Goal: Obtain resource: Download file/media

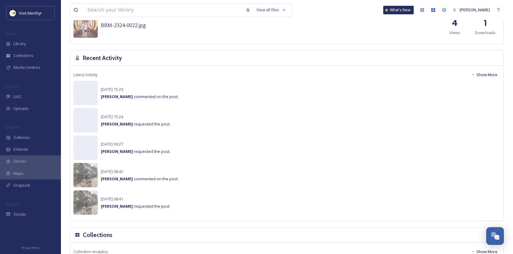
scroll to position [274, 0]
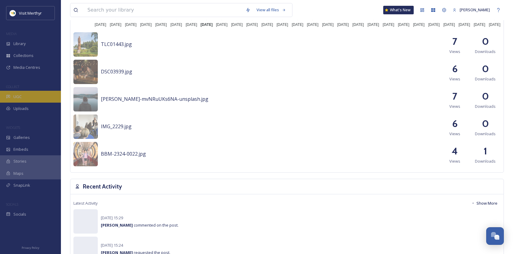
click at [19, 93] on div "UGC" at bounding box center [30, 97] width 61 height 12
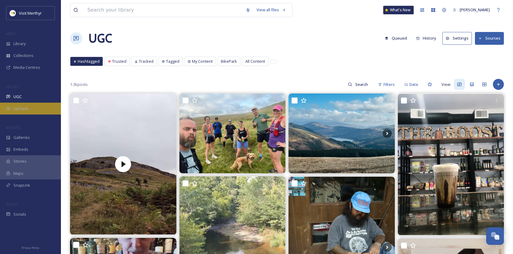
click at [24, 107] on span "Uploads" at bounding box center [20, 109] width 15 height 6
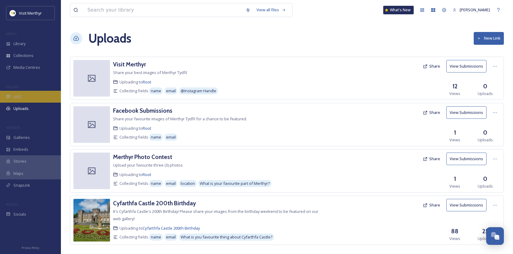
click at [16, 94] on span "UGC" at bounding box center [17, 97] width 8 height 6
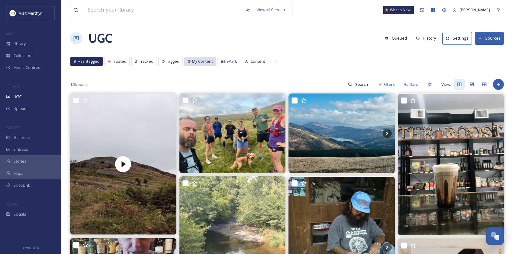
click at [200, 60] on span "My Content" at bounding box center [202, 61] width 21 height 6
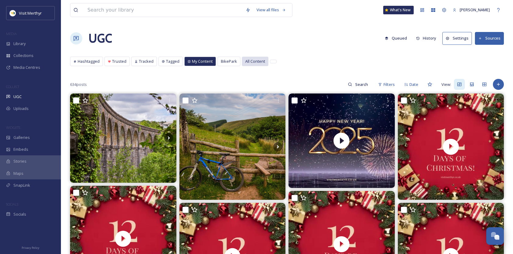
click at [245, 59] on span "All Content" at bounding box center [255, 61] width 20 height 6
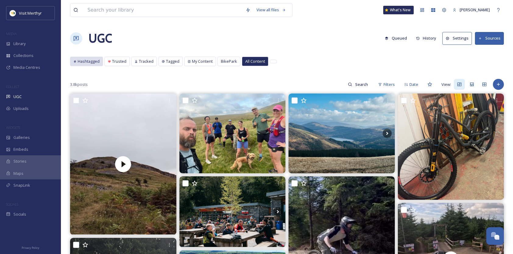
click at [84, 59] on span "Hashtagged" at bounding box center [89, 61] width 22 height 6
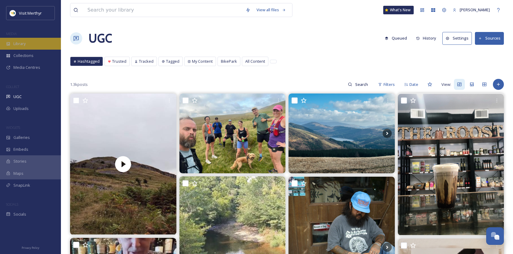
click at [27, 44] on div "Library" at bounding box center [30, 44] width 61 height 12
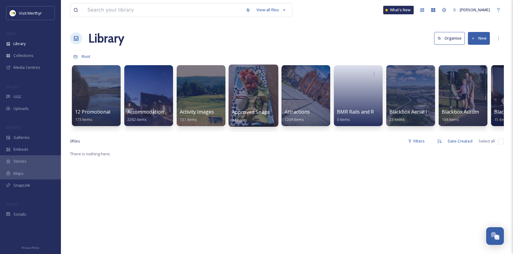
click at [260, 99] on div at bounding box center [253, 96] width 50 height 62
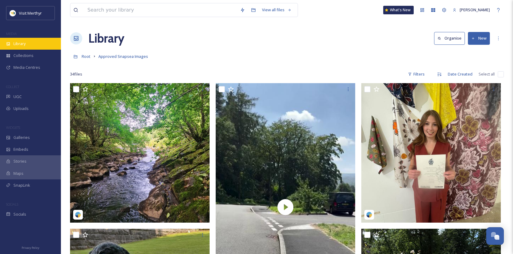
click at [27, 47] on div "Library" at bounding box center [30, 44] width 61 height 12
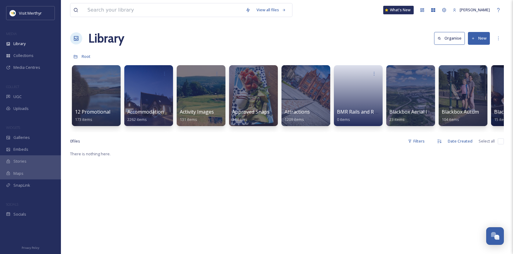
scroll to position [0, 669]
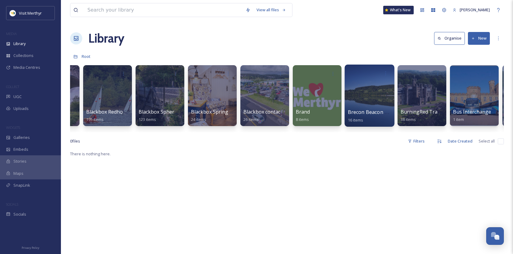
click at [369, 95] on div at bounding box center [369, 96] width 50 height 62
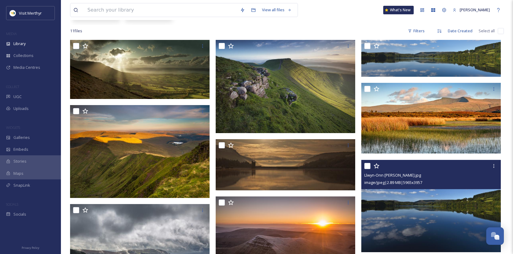
scroll to position [16, 0]
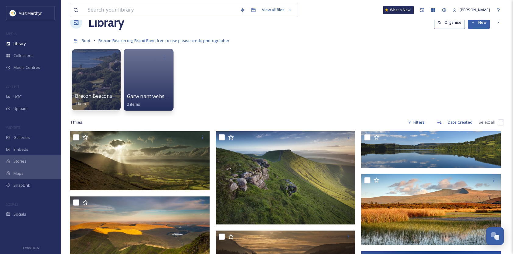
click at [149, 68] on div at bounding box center [149, 80] width 50 height 62
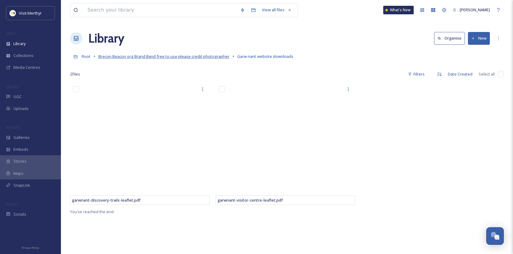
click at [127, 57] on span "Brecon Beacon org Brand Band free to use please credit photographer" at bounding box center [163, 56] width 131 height 5
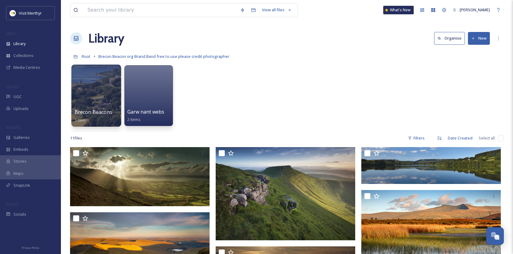
click at [100, 96] on div at bounding box center [96, 96] width 50 height 62
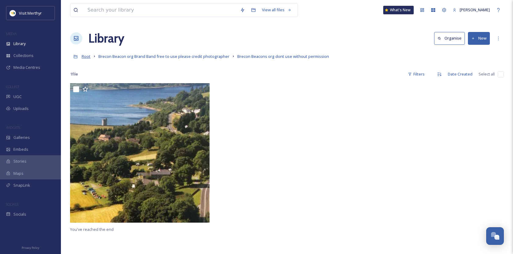
click at [85, 57] on span "Root" at bounding box center [86, 56] width 9 height 5
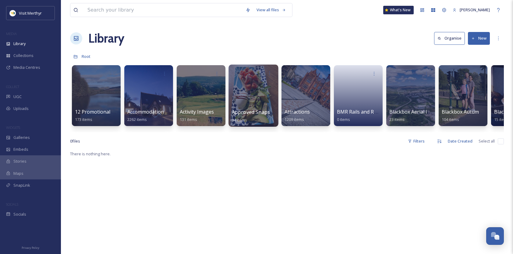
click at [249, 96] on div at bounding box center [253, 96] width 50 height 62
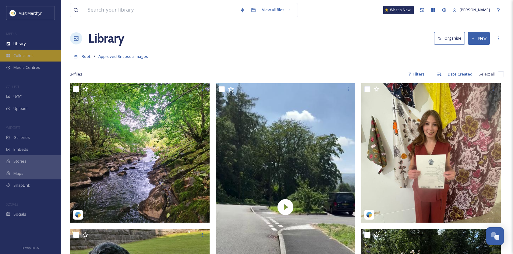
click at [26, 53] on span "Collections" at bounding box center [23, 56] width 20 height 6
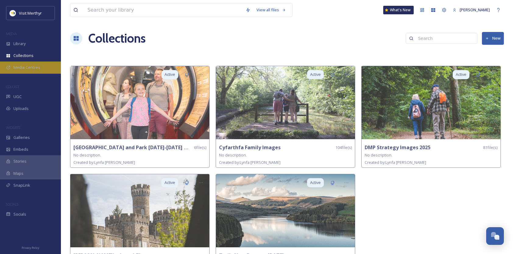
click at [21, 67] on span "Media Centres" at bounding box center [26, 68] width 27 height 6
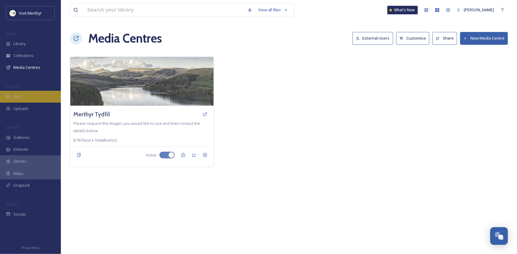
click at [17, 98] on span "UGC" at bounding box center [17, 97] width 8 height 6
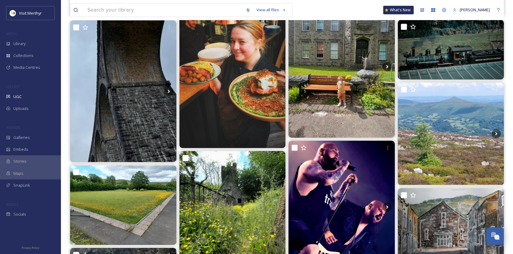
scroll to position [2922, 0]
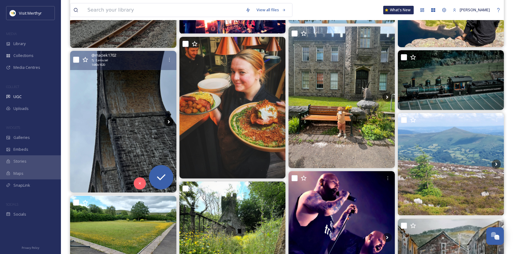
click at [169, 120] on icon at bounding box center [168, 121] width 9 height 9
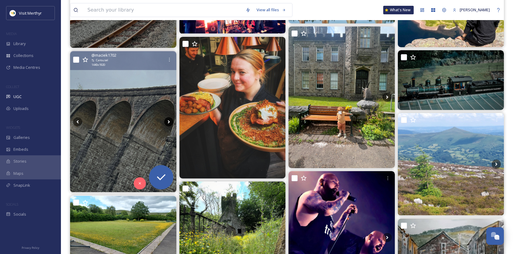
click at [167, 121] on icon at bounding box center [168, 121] width 9 height 9
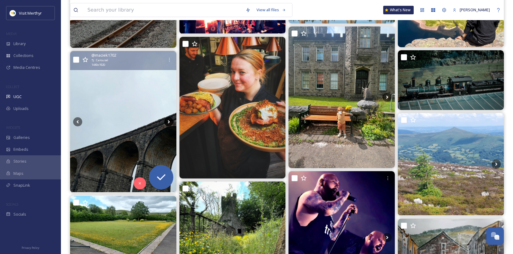
click at [167, 121] on icon at bounding box center [168, 121] width 9 height 9
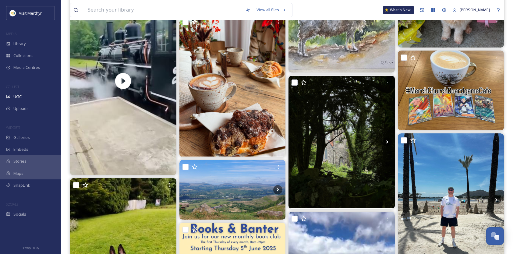
scroll to position [3866, 0]
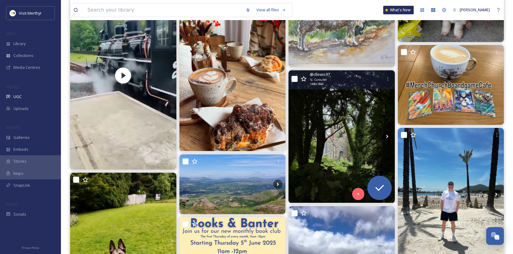
click at [387, 137] on icon at bounding box center [387, 136] width 2 height 3
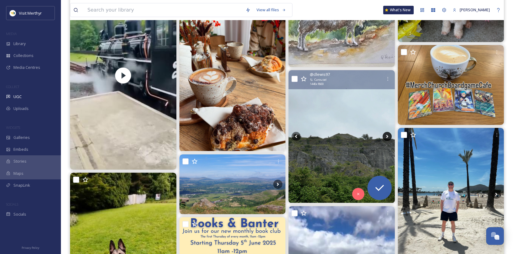
click at [387, 137] on icon at bounding box center [387, 136] width 2 height 3
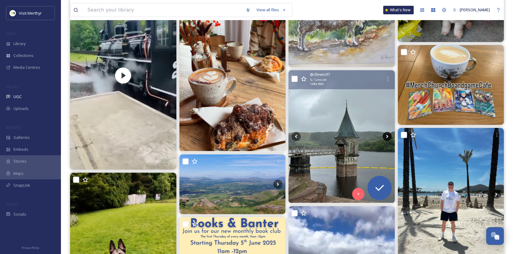
click at [387, 137] on icon at bounding box center [387, 136] width 2 height 3
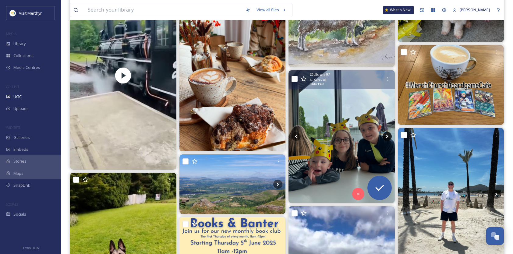
click at [387, 137] on icon at bounding box center [387, 136] width 2 height 3
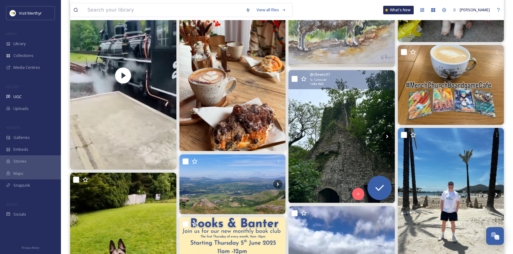
click at [387, 137] on icon at bounding box center [387, 136] width 2 height 3
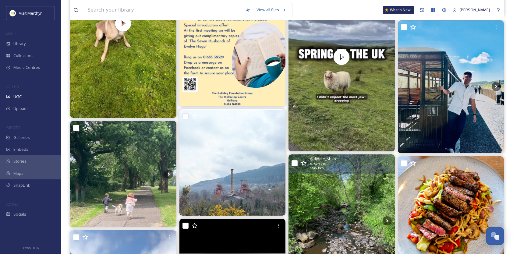
scroll to position [4109, 0]
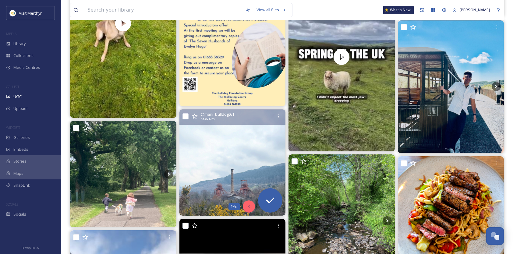
click at [247, 206] on icon at bounding box center [249, 206] width 4 height 4
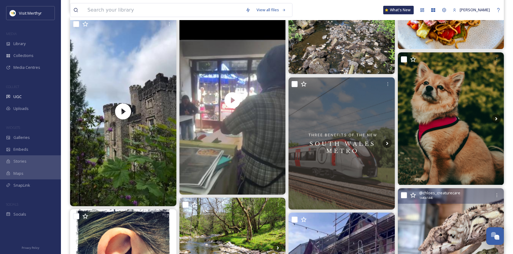
scroll to position [4414, 0]
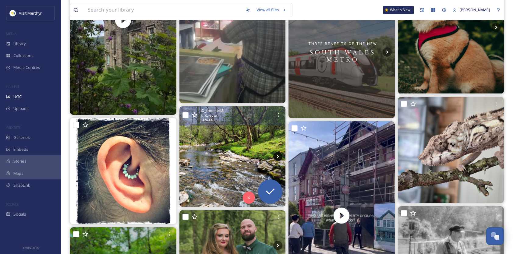
click at [278, 156] on icon at bounding box center [278, 156] width 2 height 3
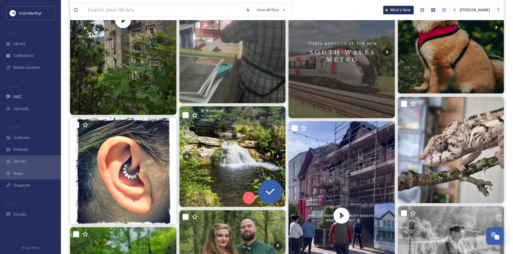
click at [278, 156] on icon at bounding box center [278, 156] width 2 height 3
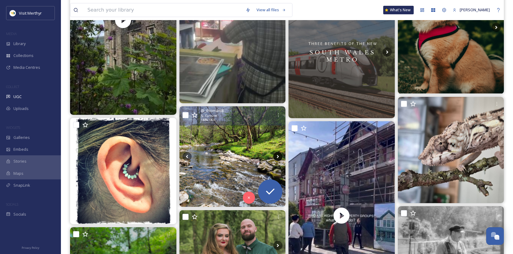
click at [278, 156] on icon at bounding box center [278, 156] width 2 height 3
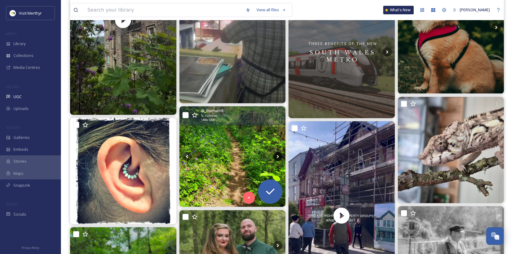
click at [278, 156] on icon at bounding box center [278, 156] width 2 height 3
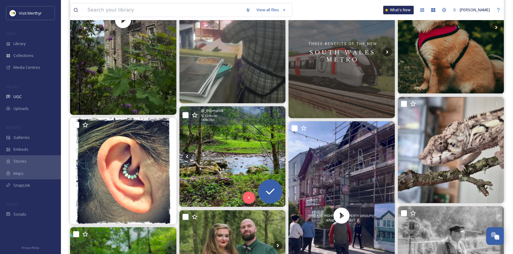
click at [278, 156] on icon at bounding box center [278, 156] width 2 height 3
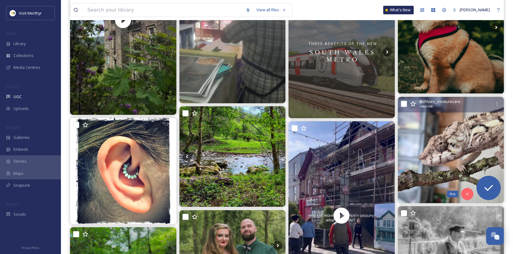
drag, startPoint x: 466, startPoint y: 192, endPoint x: 425, endPoint y: 178, distance: 43.0
click at [465, 192] on icon at bounding box center [467, 194] width 4 height 4
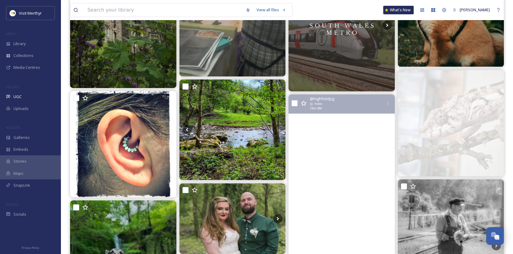
scroll to position [4536, 0]
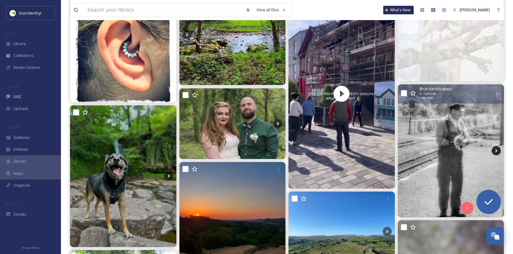
click at [494, 150] on icon at bounding box center [495, 150] width 9 height 9
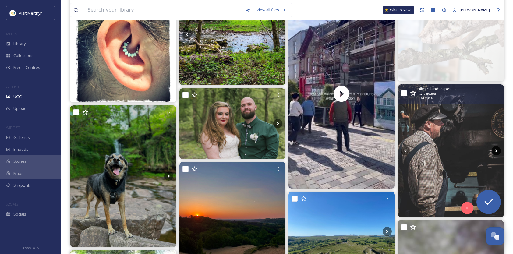
click at [494, 149] on icon at bounding box center [495, 150] width 9 height 9
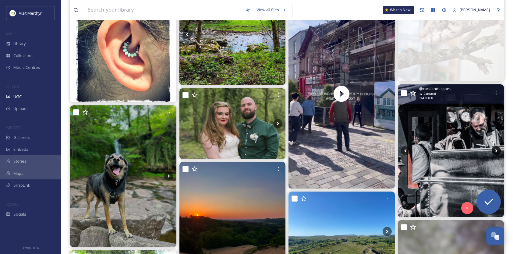
click at [494, 150] on icon at bounding box center [495, 150] width 9 height 9
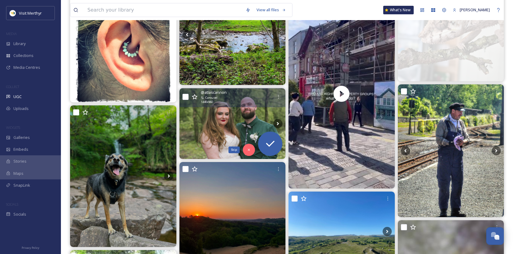
drag, startPoint x: 247, startPoint y: 149, endPoint x: 244, endPoint y: 149, distance: 3.7
click at [247, 149] on icon at bounding box center [249, 150] width 4 height 4
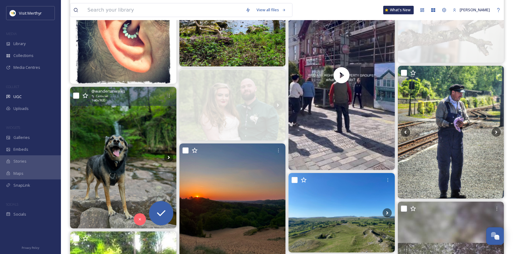
scroll to position [4627, 0]
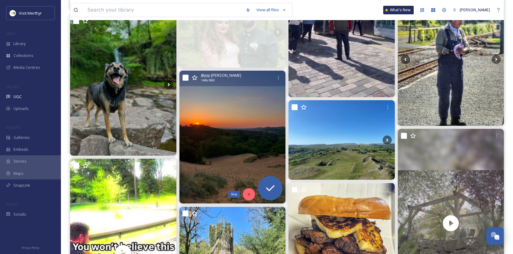
click at [247, 193] on icon at bounding box center [249, 194] width 4 height 4
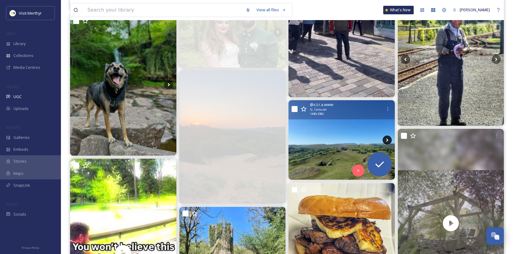
click at [385, 138] on icon at bounding box center [386, 139] width 9 height 9
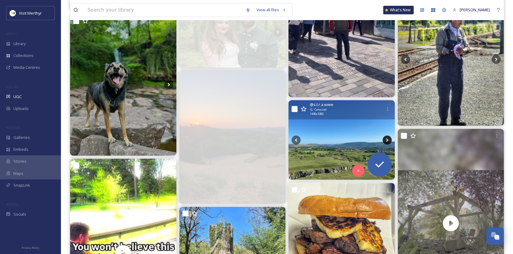
click at [386, 138] on icon at bounding box center [387, 139] width 2 height 3
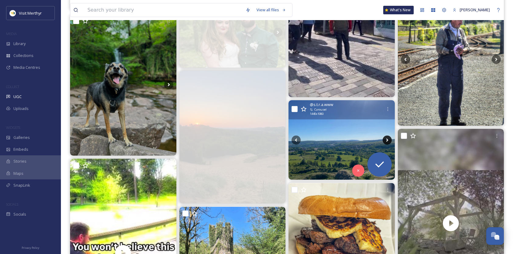
click at [386, 139] on icon at bounding box center [386, 139] width 9 height 9
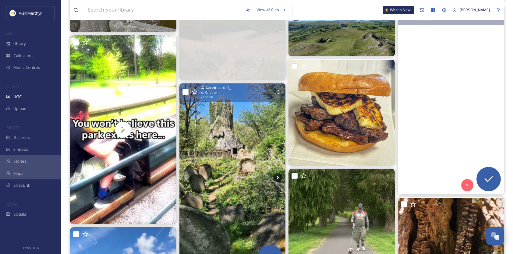
scroll to position [4749, 0]
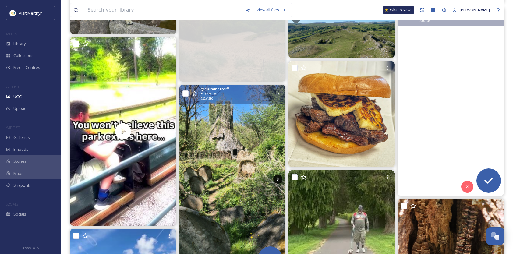
click at [276, 178] on icon at bounding box center [277, 178] width 9 height 9
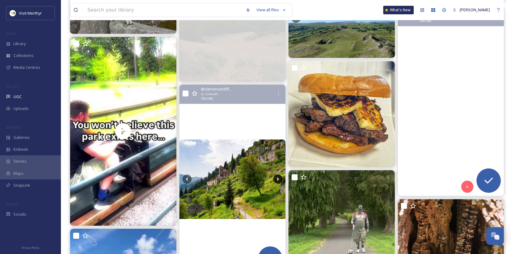
click at [277, 179] on icon at bounding box center [277, 178] width 9 height 9
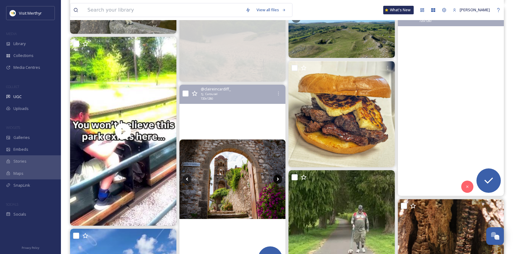
click at [277, 179] on icon at bounding box center [277, 178] width 9 height 9
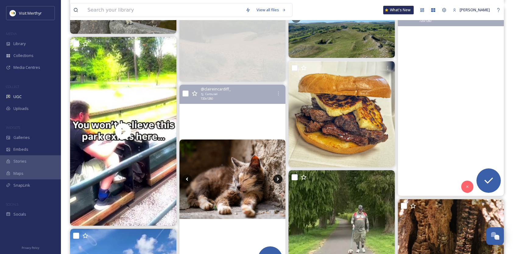
click at [277, 179] on icon at bounding box center [277, 178] width 9 height 9
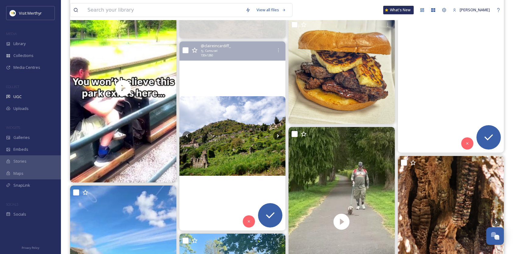
scroll to position [4810, 0]
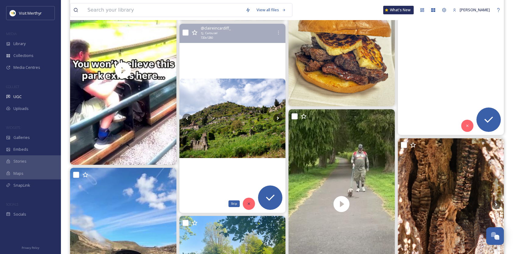
click at [247, 202] on icon at bounding box center [249, 204] width 4 height 4
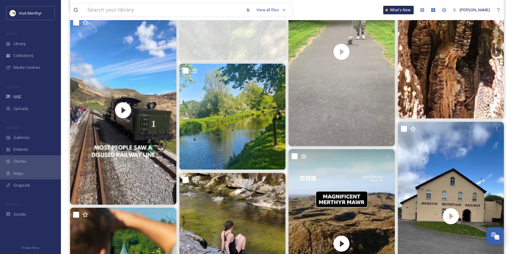
scroll to position [4901, 0]
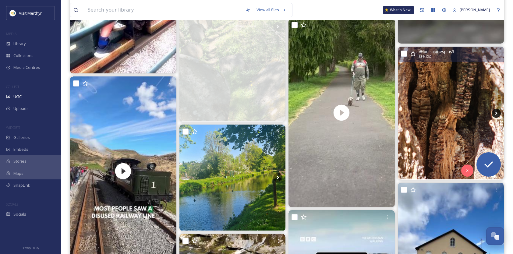
click at [496, 112] on icon at bounding box center [496, 112] width 2 height 3
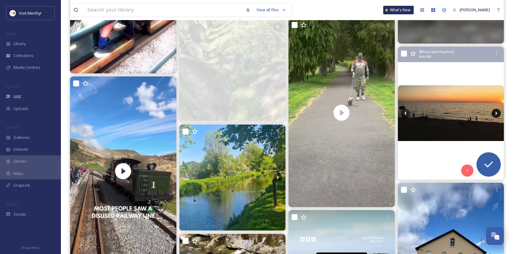
click at [496, 111] on icon at bounding box center [495, 113] width 9 height 9
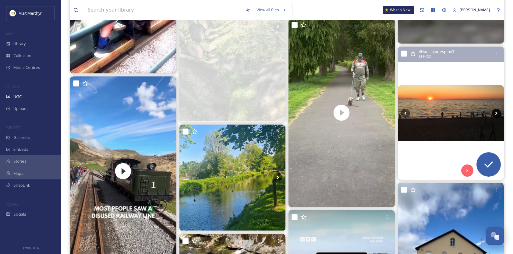
click at [495, 112] on icon at bounding box center [495, 113] width 9 height 9
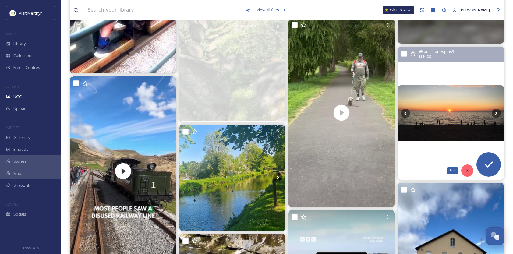
click at [466, 171] on icon at bounding box center [467, 170] width 2 height 2
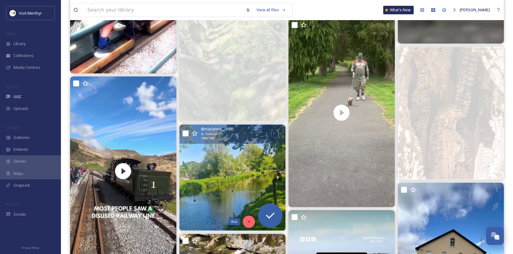
click at [250, 221] on icon at bounding box center [249, 221] width 4 height 4
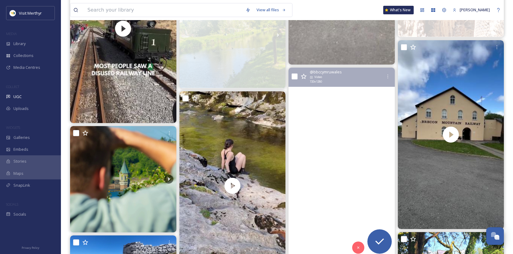
scroll to position [5053, 0]
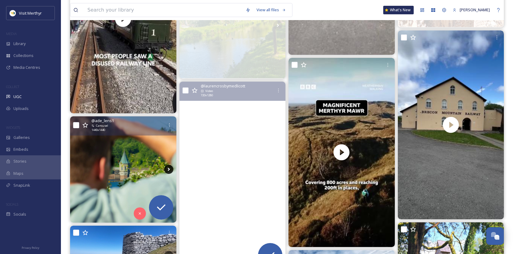
click at [168, 168] on icon at bounding box center [168, 169] width 2 height 3
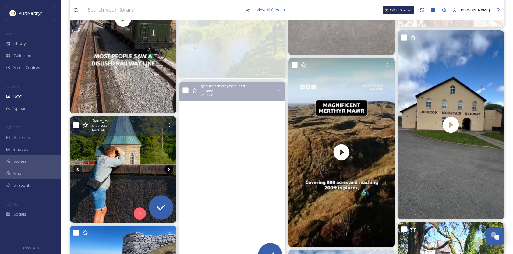
click at [169, 170] on icon at bounding box center [168, 169] width 2 height 3
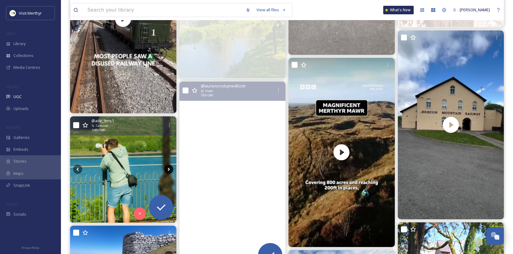
click at [169, 170] on icon at bounding box center [168, 169] width 2 height 3
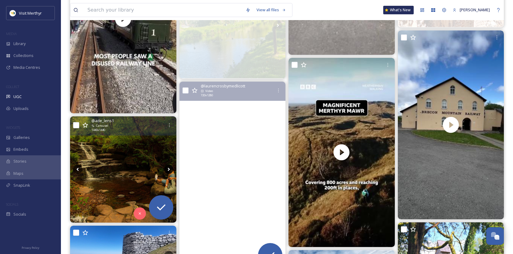
click at [170, 169] on icon at bounding box center [168, 169] width 9 height 9
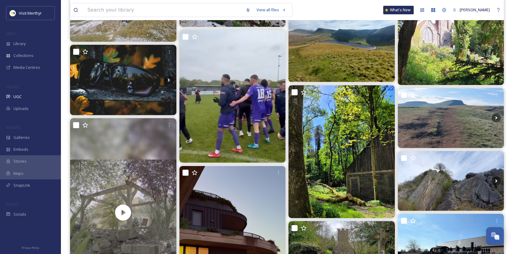
scroll to position [5327, 0]
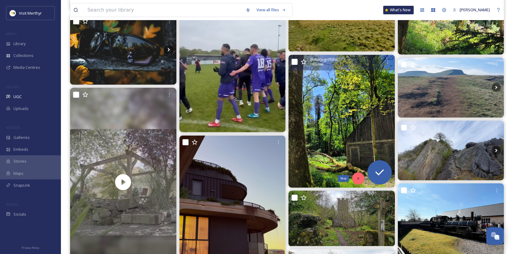
click at [356, 176] on icon at bounding box center [358, 178] width 4 height 4
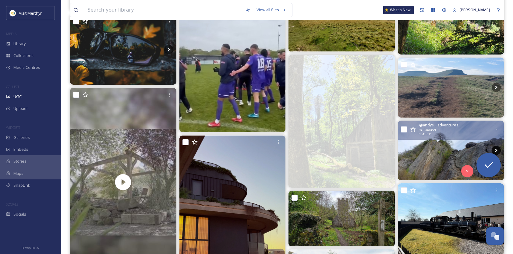
click at [494, 149] on icon at bounding box center [495, 150] width 9 height 9
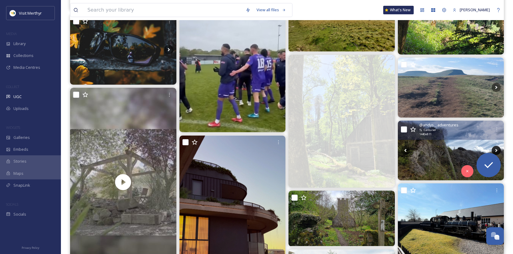
click at [495, 149] on icon at bounding box center [496, 150] width 2 height 3
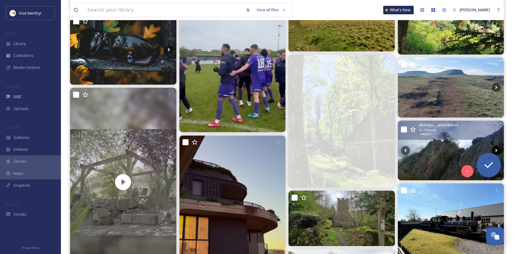
click at [495, 149] on icon at bounding box center [495, 150] width 9 height 9
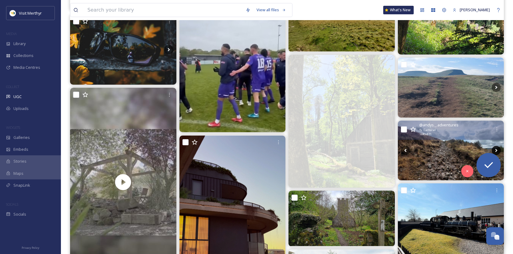
click at [496, 149] on icon at bounding box center [496, 150] width 2 height 3
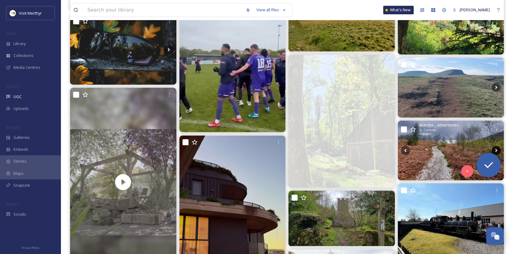
click at [496, 149] on icon at bounding box center [496, 150] width 2 height 3
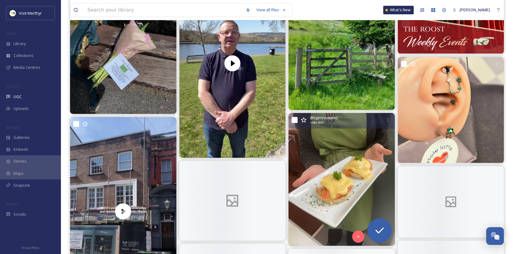
scroll to position [5753, 0]
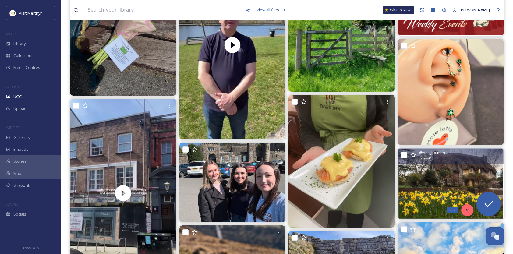
click at [466, 207] on div "Skip" at bounding box center [467, 210] width 12 height 12
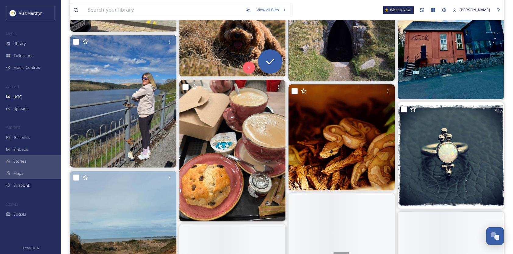
scroll to position [6027, 0]
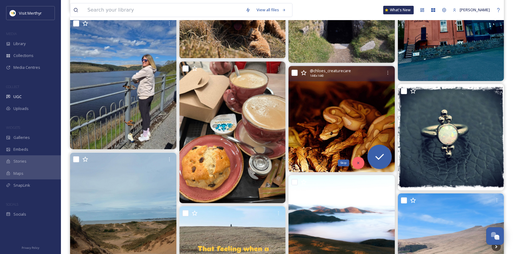
click at [358, 164] on icon at bounding box center [358, 163] width 4 height 4
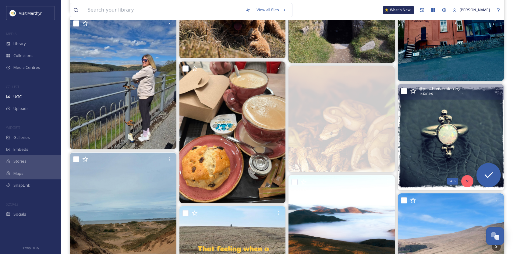
click at [465, 181] on icon at bounding box center [467, 181] width 4 height 4
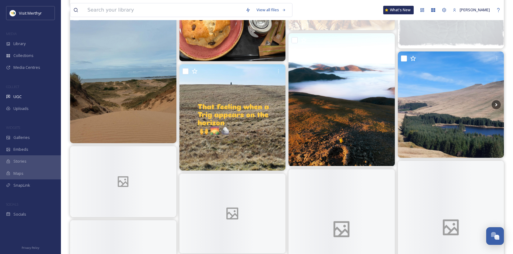
scroll to position [6179, 0]
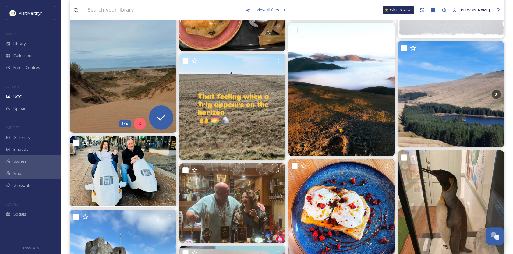
click at [143, 125] on div "Skip" at bounding box center [140, 124] width 12 height 12
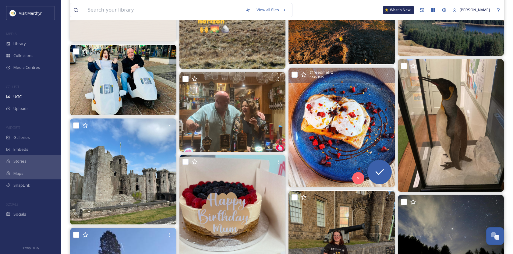
scroll to position [6362, 0]
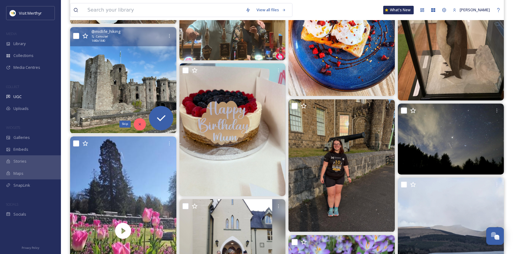
click at [138, 125] on icon at bounding box center [140, 124] width 4 height 4
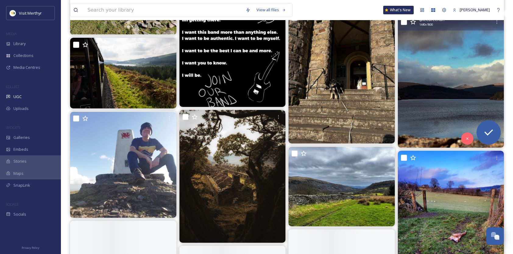
scroll to position [7275, 0]
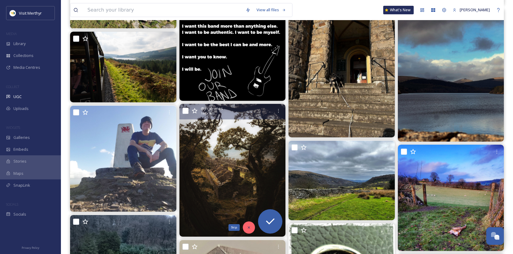
click at [248, 225] on icon at bounding box center [249, 227] width 4 height 4
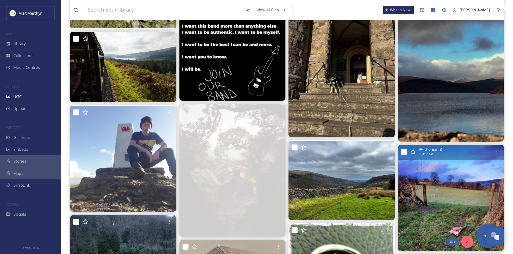
click at [466, 242] on icon at bounding box center [467, 242] width 4 height 4
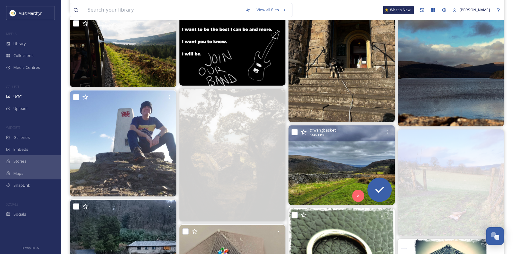
scroll to position [7397, 0]
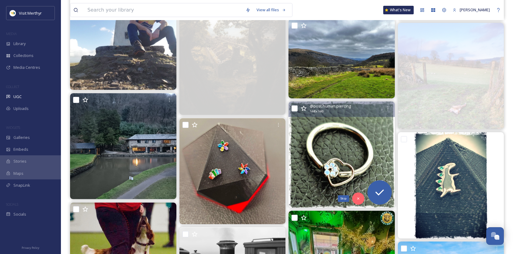
drag, startPoint x: 357, startPoint y: 198, endPoint x: 277, endPoint y: 161, distance: 88.3
click at [357, 198] on icon at bounding box center [358, 198] width 4 height 4
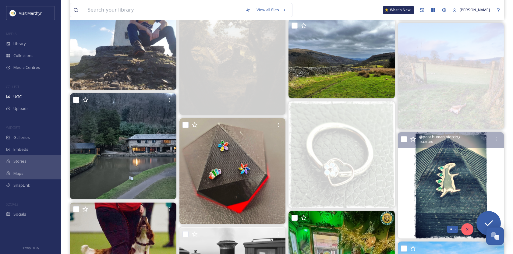
click at [468, 227] on icon at bounding box center [467, 229] width 4 height 4
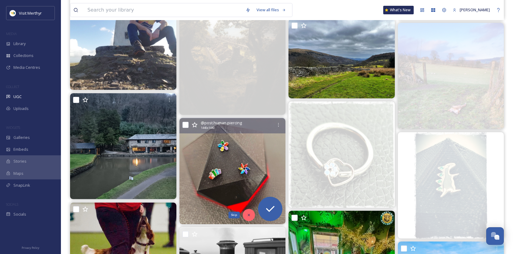
click at [248, 214] on icon at bounding box center [249, 215] width 4 height 4
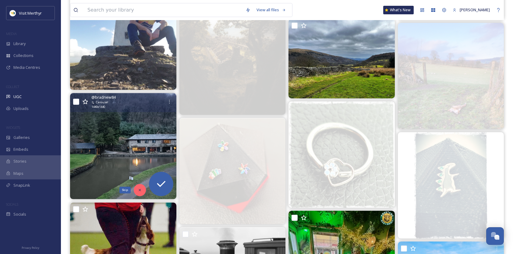
click at [135, 188] on div "Skip" at bounding box center [140, 190] width 12 height 12
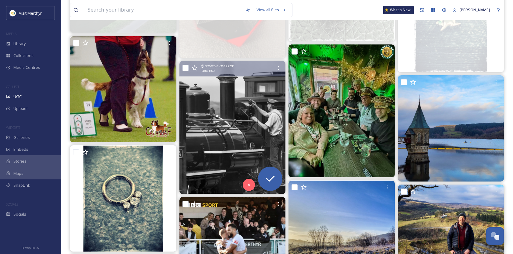
scroll to position [7610, 0]
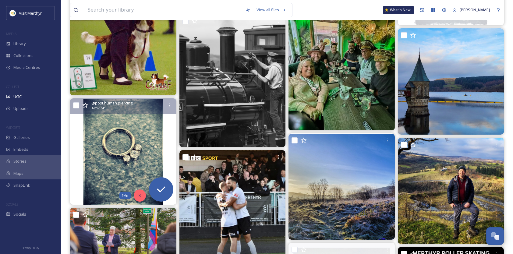
click at [138, 195] on icon at bounding box center [140, 195] width 4 height 4
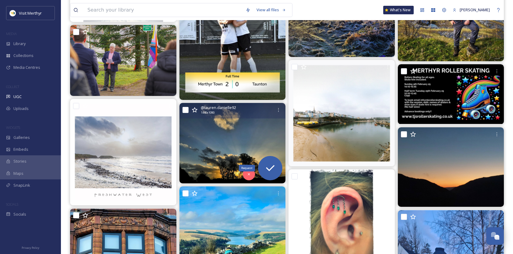
scroll to position [7854, 0]
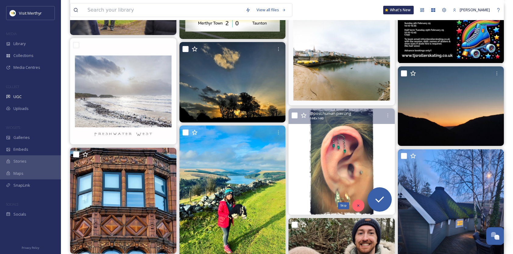
click at [356, 204] on icon at bounding box center [358, 205] width 4 height 4
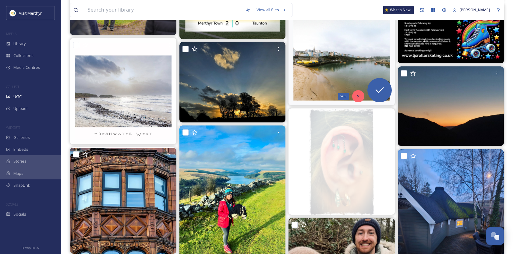
click at [358, 94] on icon at bounding box center [358, 96] width 4 height 4
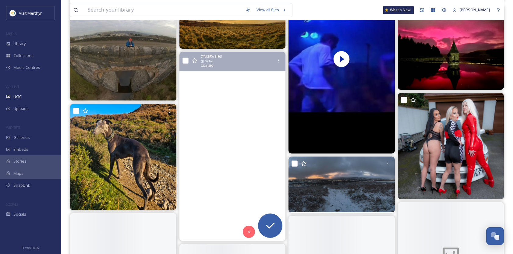
scroll to position [8462, 0]
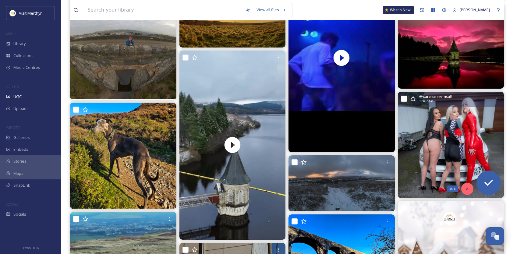
click at [466, 190] on icon at bounding box center [467, 189] width 4 height 4
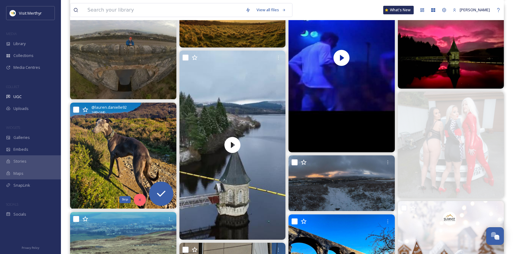
click at [137, 197] on div "Skip" at bounding box center [140, 200] width 12 height 12
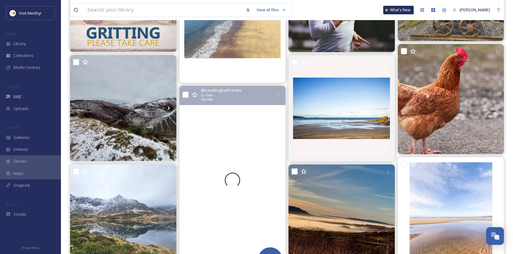
scroll to position [8858, 0]
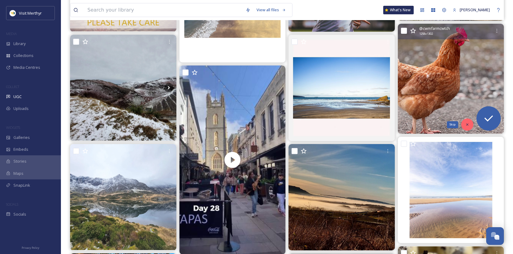
click at [467, 122] on icon at bounding box center [467, 124] width 4 height 4
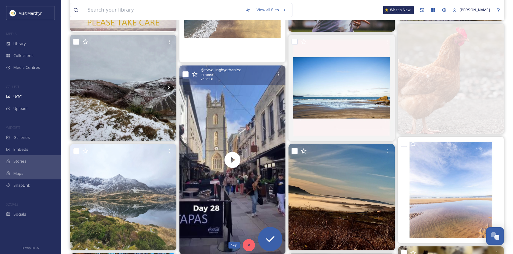
click at [248, 240] on div "Skip" at bounding box center [249, 245] width 12 height 12
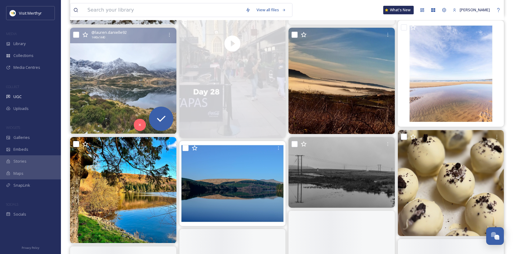
scroll to position [8980, 0]
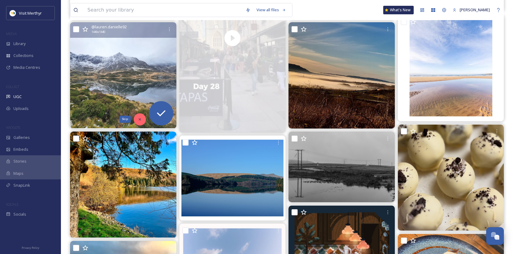
click at [138, 118] on icon at bounding box center [140, 119] width 4 height 4
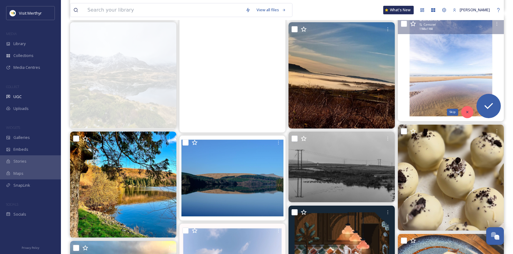
click at [466, 111] on icon at bounding box center [467, 112] width 2 height 2
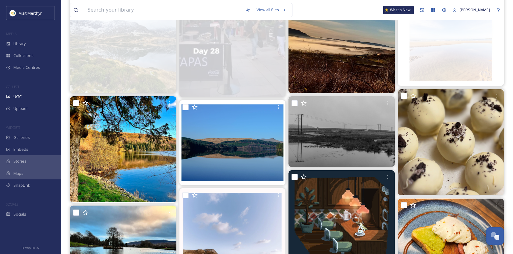
scroll to position [9071, 0]
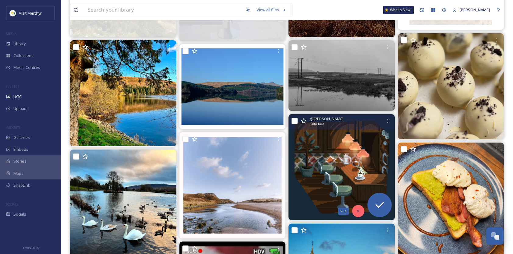
click at [355, 209] on div "Skip" at bounding box center [358, 211] width 12 height 12
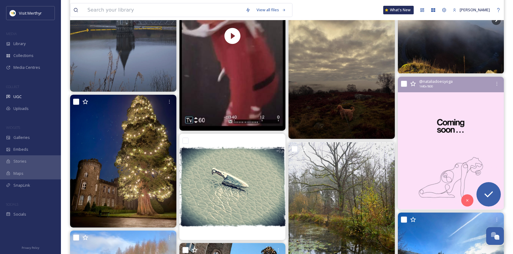
scroll to position [9467, 0]
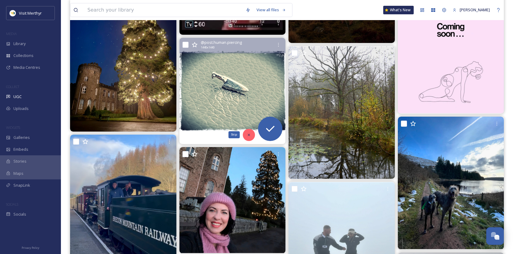
click at [249, 133] on icon at bounding box center [249, 135] width 4 height 4
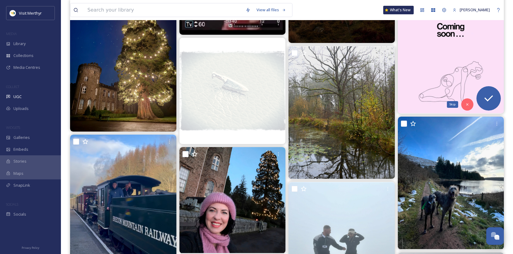
drag, startPoint x: 465, startPoint y: 102, endPoint x: 424, endPoint y: 109, distance: 41.4
click at [465, 101] on div "Skip" at bounding box center [467, 104] width 12 height 12
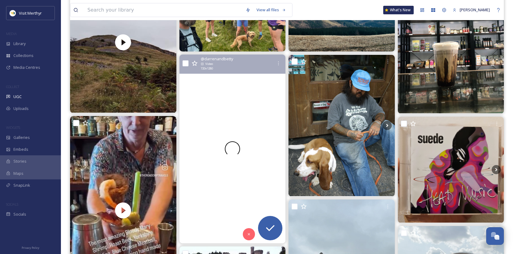
scroll to position [0, 0]
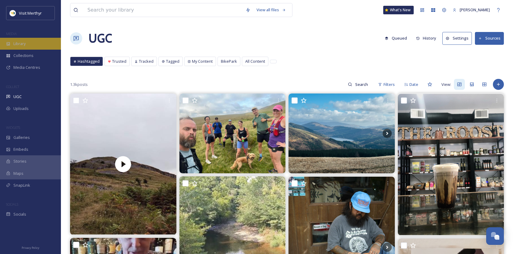
click at [26, 42] on div "Library" at bounding box center [30, 44] width 61 height 12
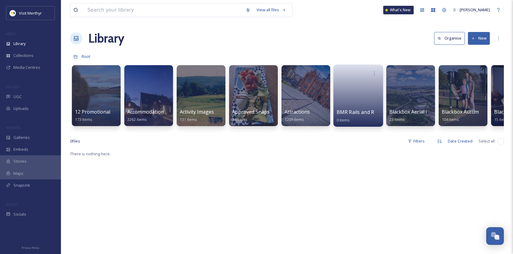
click at [358, 113] on span "BMR Rails and Rambles HAYWALKING" at bounding box center [380, 112] width 88 height 7
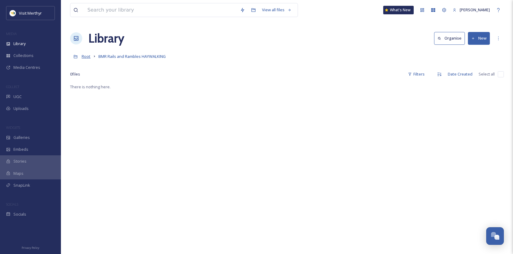
click at [86, 55] on span "Root" at bounding box center [86, 56] width 9 height 5
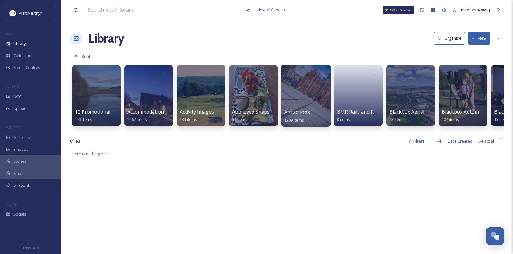
click at [298, 112] on span "Attractions" at bounding box center [297, 112] width 26 height 7
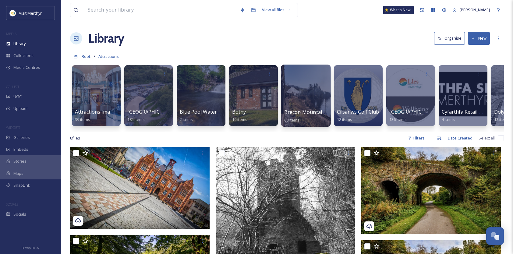
click at [307, 114] on span "Brecon Mountain Railway" at bounding box center [314, 112] width 60 height 7
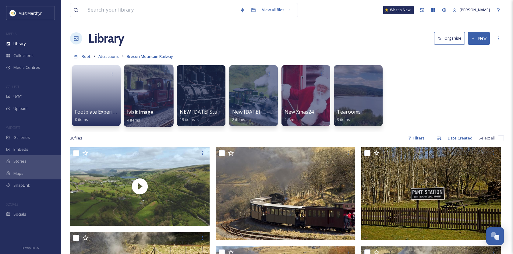
click at [149, 87] on div at bounding box center [149, 96] width 50 height 62
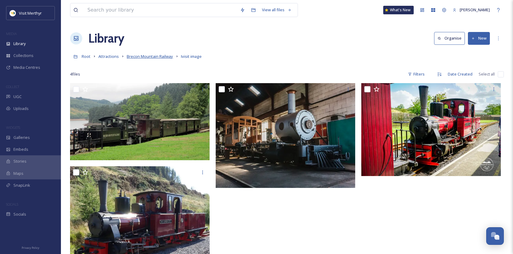
click at [153, 55] on span "Brecon Mountain Railway" at bounding box center [150, 56] width 46 height 5
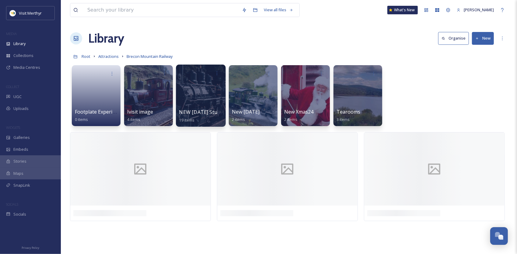
click at [202, 96] on div at bounding box center [201, 96] width 50 height 62
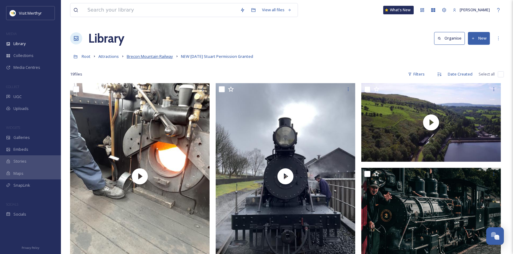
click at [148, 55] on span "Brecon Mountain Railway" at bounding box center [150, 56] width 46 height 5
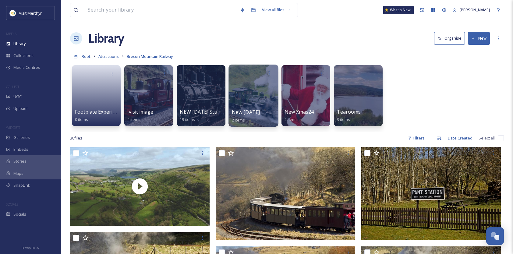
click at [263, 103] on div at bounding box center [253, 96] width 50 height 62
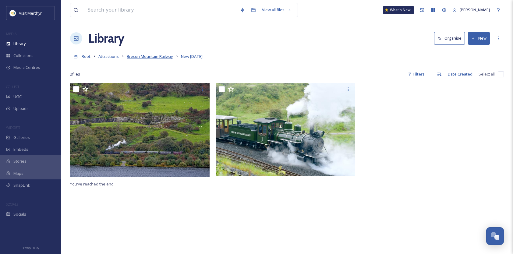
click at [153, 54] on span "Brecon Mountain Railway" at bounding box center [150, 56] width 46 height 5
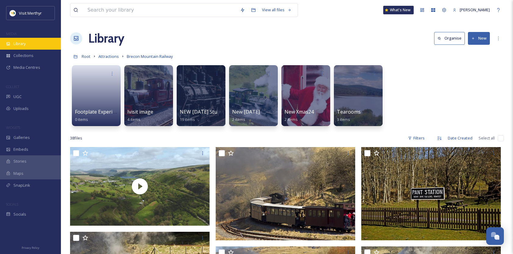
click at [21, 41] on span "Library" at bounding box center [19, 44] width 12 height 6
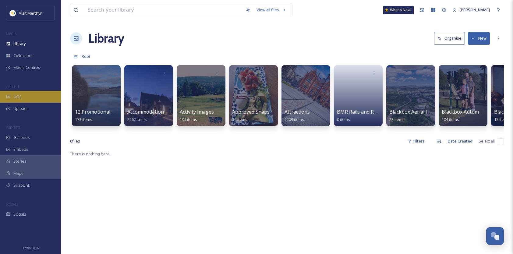
click at [18, 95] on span "UGC" at bounding box center [17, 97] width 8 height 6
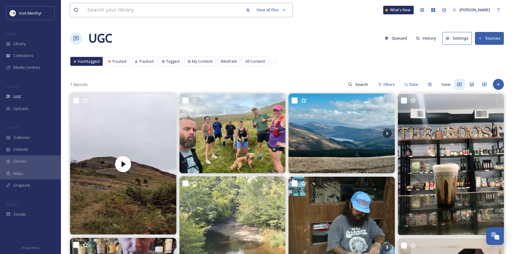
click at [124, 11] on input at bounding box center [163, 9] width 158 height 13
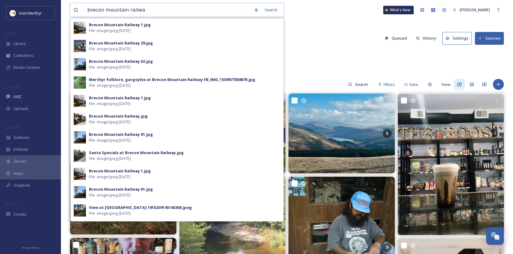
type input "brecon mountain railway"
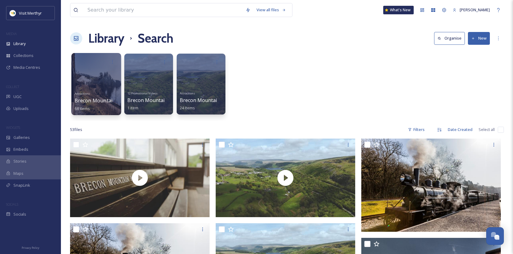
click at [97, 91] on div "Attractions Brecon Mountain Railway 68 items" at bounding box center [97, 100] width 44 height 23
click at [97, 79] on div at bounding box center [96, 84] width 50 height 62
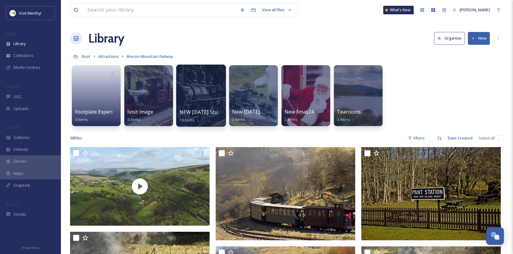
click at [202, 91] on div at bounding box center [201, 96] width 50 height 62
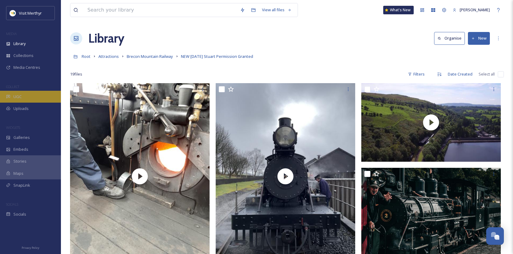
click at [24, 93] on div "UGC" at bounding box center [30, 97] width 61 height 12
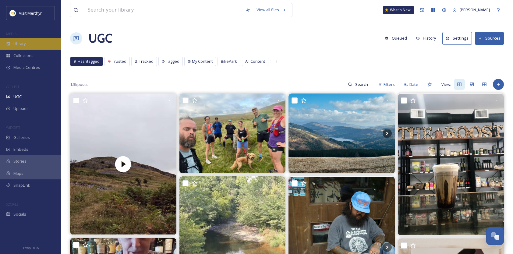
click at [17, 44] on span "Library" at bounding box center [19, 44] width 12 height 6
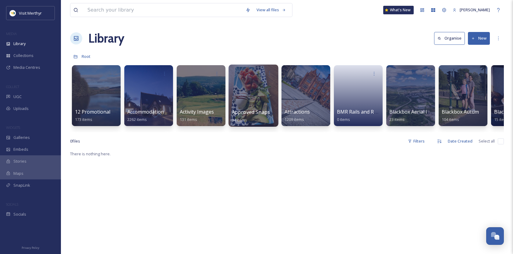
click at [240, 99] on div at bounding box center [253, 96] width 50 height 62
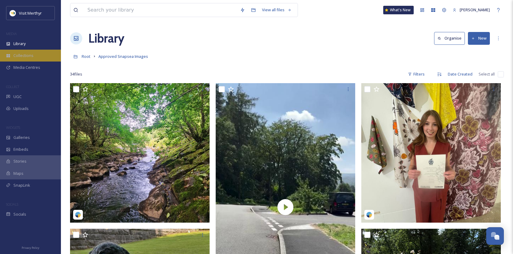
click at [21, 54] on span "Collections" at bounding box center [23, 56] width 20 height 6
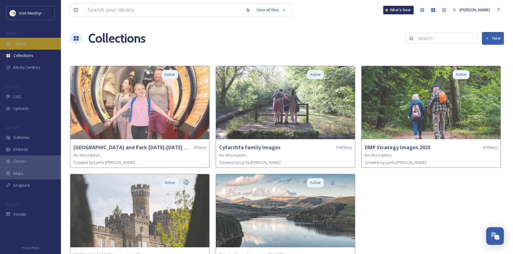
click at [22, 42] on span "Library" at bounding box center [19, 44] width 12 height 6
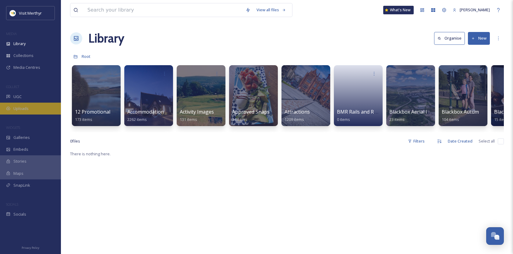
click at [17, 107] on span "Uploads" at bounding box center [20, 109] width 15 height 6
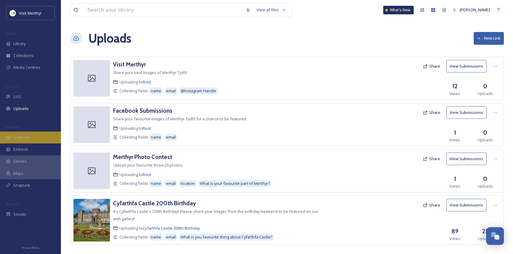
click at [19, 135] on span "Galleries" at bounding box center [21, 138] width 16 height 6
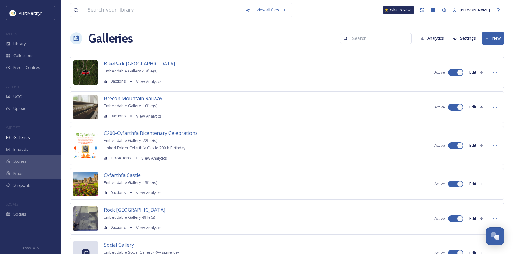
click at [134, 97] on span "Brecon Mountain Railway" at bounding box center [133, 98] width 58 height 7
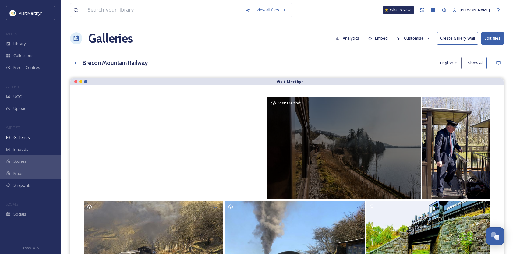
scroll to position [87, 0]
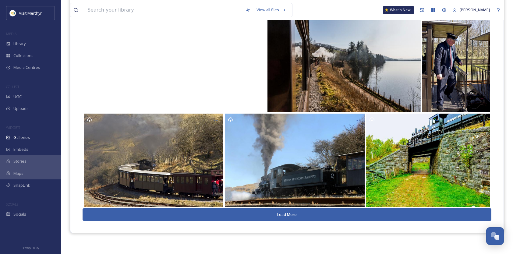
click at [295, 216] on button "Load More" at bounding box center [286, 214] width 409 height 12
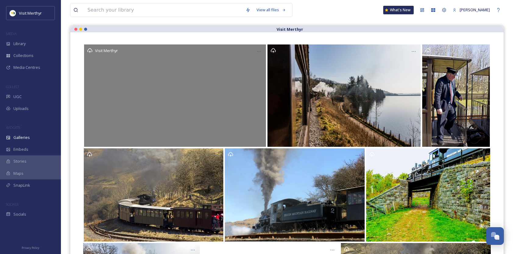
scroll to position [0, 0]
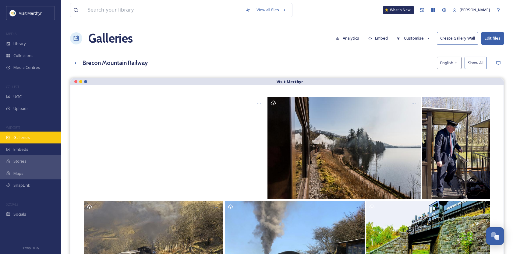
click at [22, 136] on span "Galleries" at bounding box center [21, 138] width 16 height 6
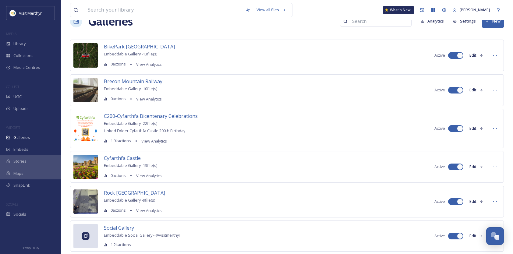
scroll to position [31, 0]
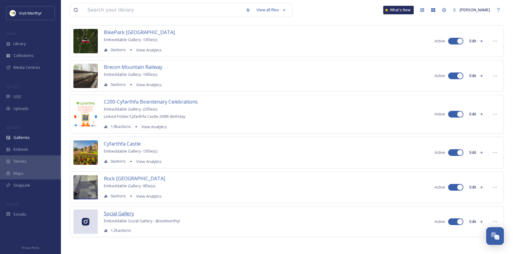
click at [110, 210] on span "Social Gallery" at bounding box center [119, 213] width 30 height 7
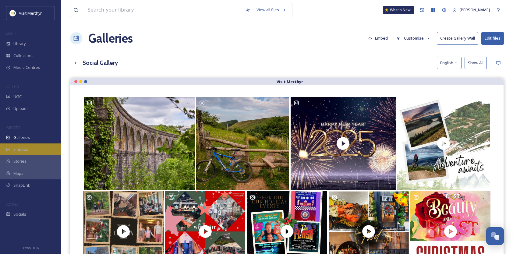
click at [20, 147] on span "Embeds" at bounding box center [20, 149] width 15 height 6
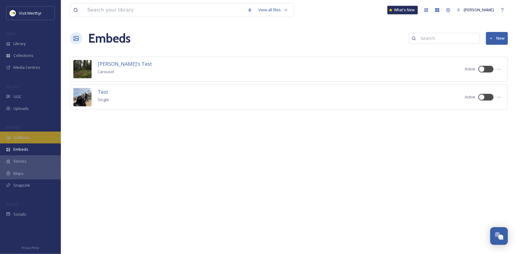
click at [21, 136] on span "Galleries" at bounding box center [21, 138] width 16 height 6
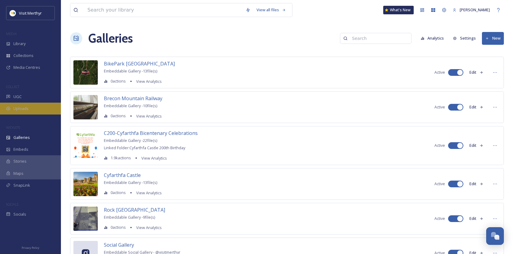
click at [24, 108] on span "Uploads" at bounding box center [20, 109] width 15 height 6
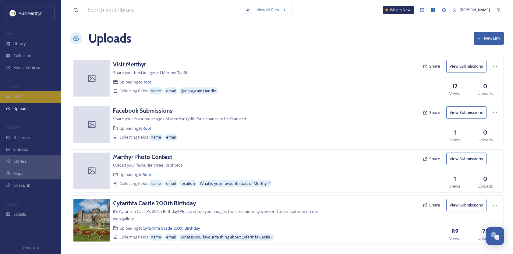
click at [22, 96] on div "UGC" at bounding box center [30, 97] width 61 height 12
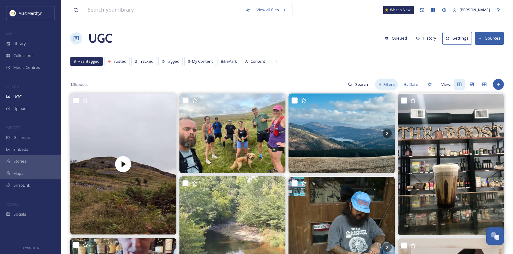
click at [389, 83] on span "Filters" at bounding box center [388, 85] width 11 height 6
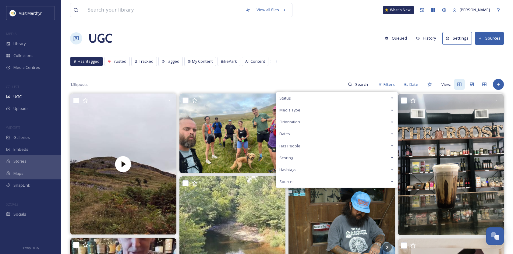
click at [393, 96] on icon at bounding box center [391, 98] width 5 height 5
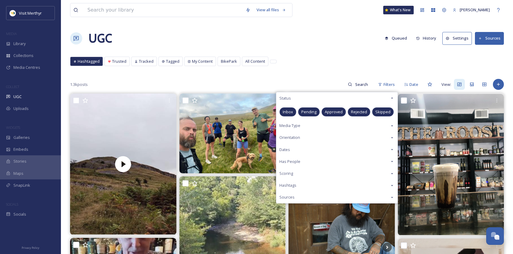
click at [332, 111] on span "Approved" at bounding box center [333, 112] width 18 height 6
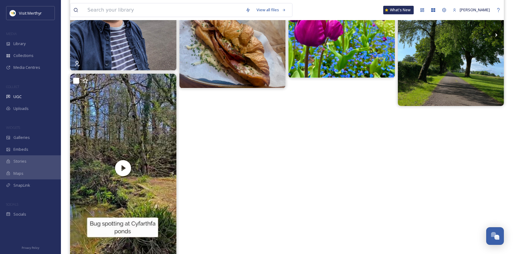
scroll to position [91, 0]
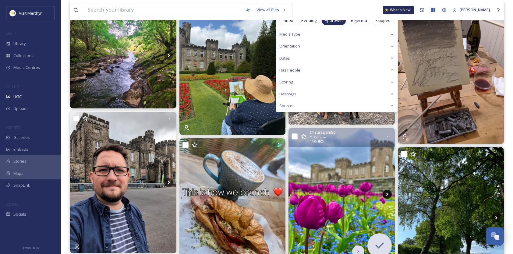
click at [387, 193] on icon at bounding box center [386, 194] width 9 height 9
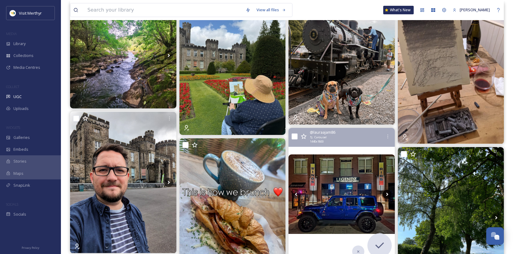
click at [386, 193] on icon at bounding box center [386, 194] width 9 height 9
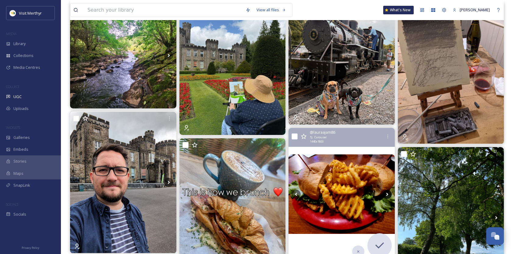
click at [386, 193] on icon at bounding box center [386, 194] width 9 height 9
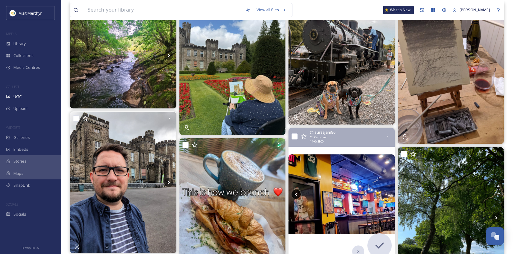
click at [297, 191] on icon at bounding box center [295, 194] width 9 height 9
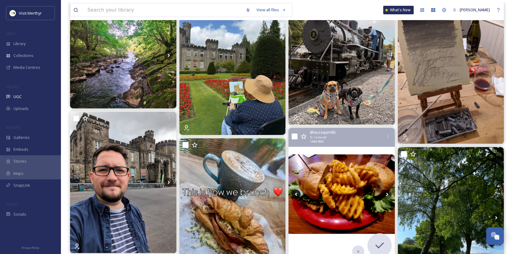
click at [297, 191] on icon at bounding box center [295, 194] width 9 height 9
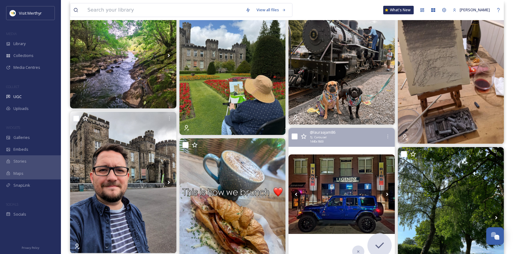
click at [297, 192] on icon at bounding box center [295, 194] width 9 height 9
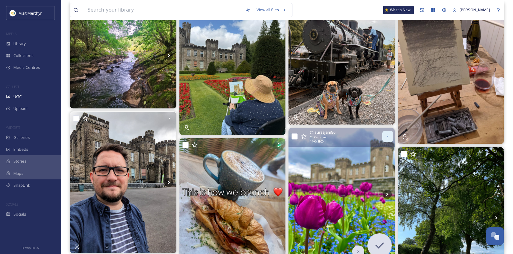
click at [387, 135] on icon at bounding box center [387, 136] width 5 height 5
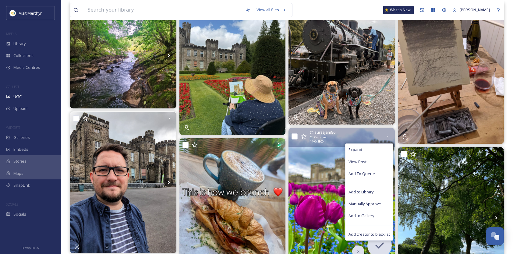
click at [323, 155] on img at bounding box center [341, 194] width 106 height 133
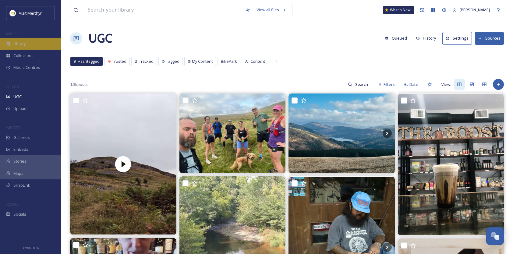
click at [27, 46] on div "Library" at bounding box center [30, 44] width 61 height 12
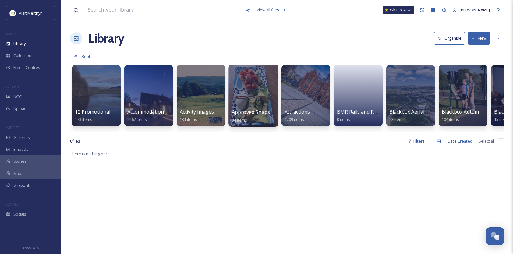
click at [250, 111] on span "Approved Snapsea Images" at bounding box center [263, 112] width 62 height 7
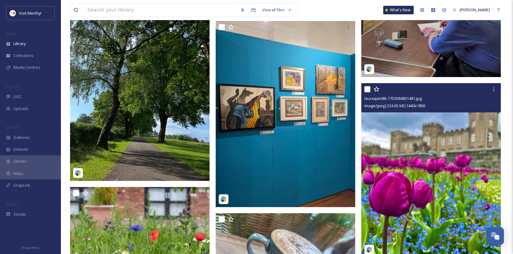
scroll to position [1492, 0]
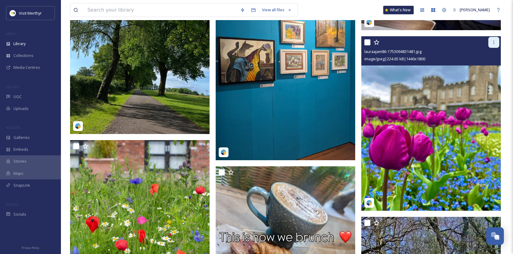
click at [494, 44] on icon at bounding box center [493, 42] width 5 height 5
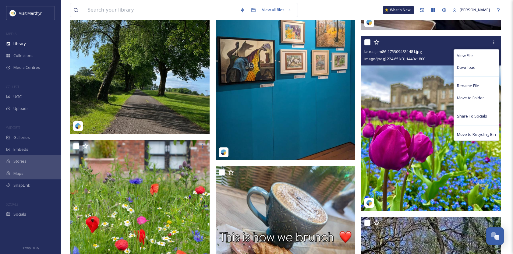
click at [461, 66] on span "Download" at bounding box center [466, 68] width 19 height 6
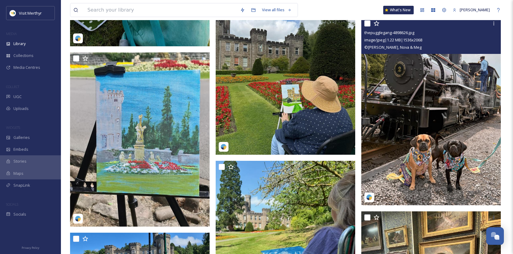
scroll to position [304, 0]
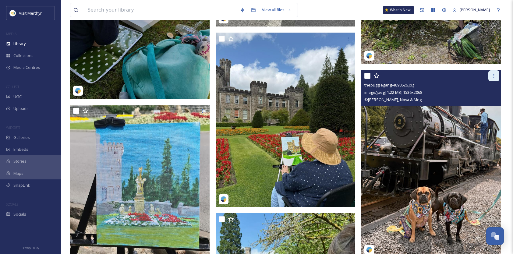
click at [495, 74] on icon at bounding box center [493, 75] width 5 height 5
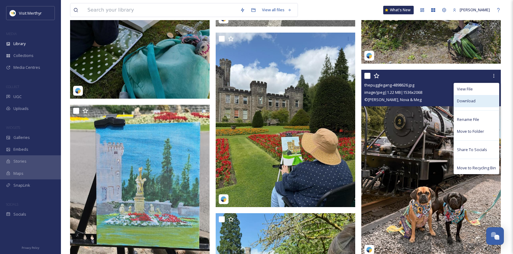
click at [466, 99] on span "Download" at bounding box center [466, 101] width 19 height 6
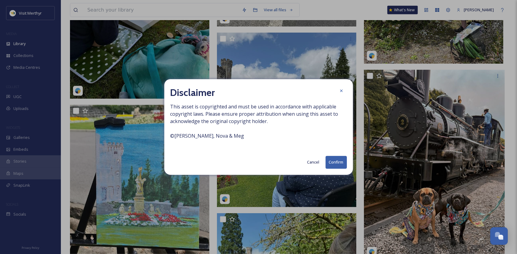
click at [313, 162] on button "Cancel" at bounding box center [313, 162] width 18 height 12
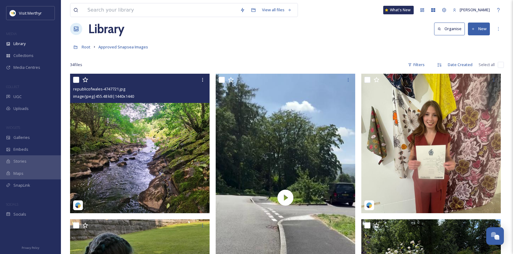
scroll to position [0, 0]
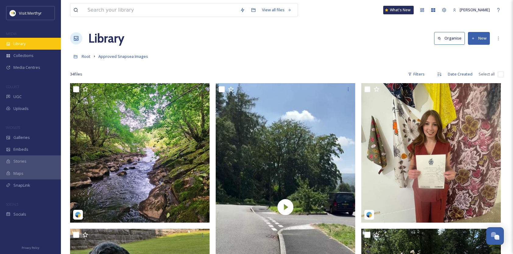
click at [23, 43] on span "Library" at bounding box center [19, 44] width 12 height 6
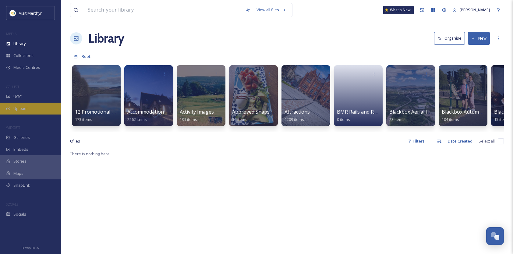
click at [19, 107] on span "Uploads" at bounding box center [20, 109] width 15 height 6
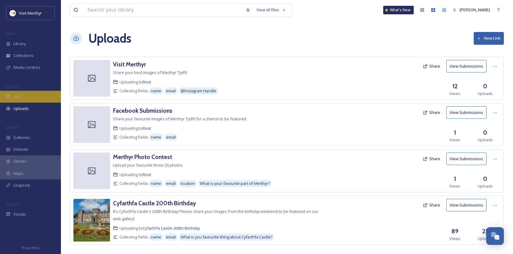
click at [19, 95] on span "UGC" at bounding box center [17, 97] width 8 height 6
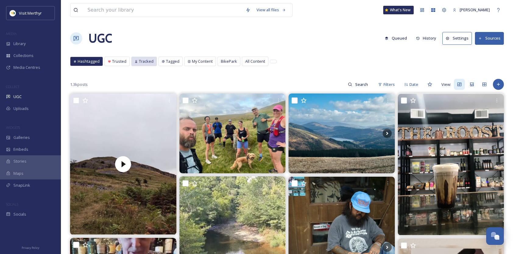
click at [144, 60] on span "Tracked" at bounding box center [146, 61] width 15 height 6
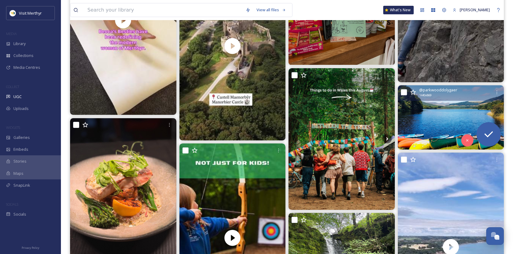
scroll to position [1005, 0]
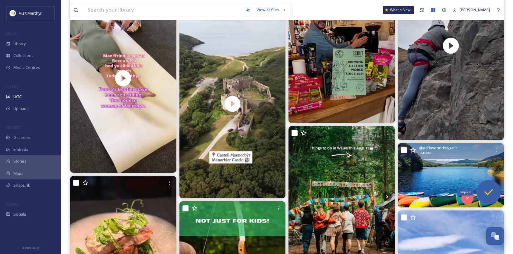
click at [487, 191] on icon at bounding box center [488, 192] width 12 height 12
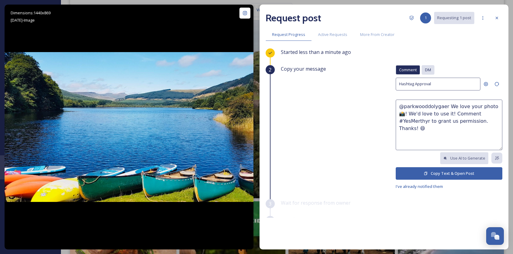
click at [425, 70] on span "DM" at bounding box center [428, 70] width 6 height 6
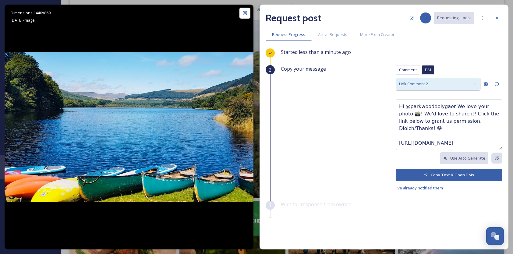
click at [466, 84] on div "Link Comment 2" at bounding box center [437, 84] width 85 height 12
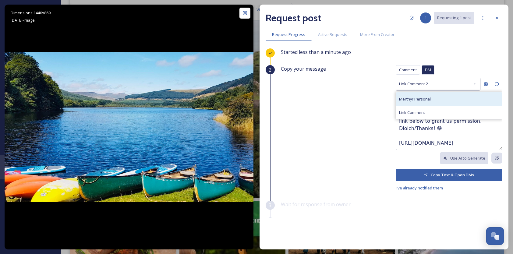
click at [430, 99] on div "Merthyr Personal" at bounding box center [449, 98] width 106 height 13
type textarea "Sut mae @parkwooddolygaer, We at Visit Merthyr really love your photo 📸! It wou…"
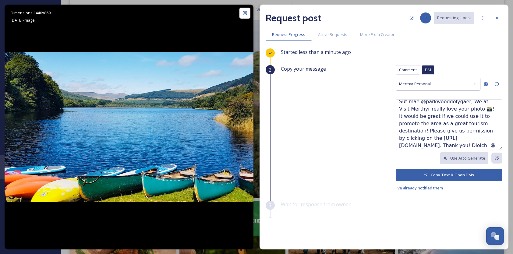
scroll to position [7, 0]
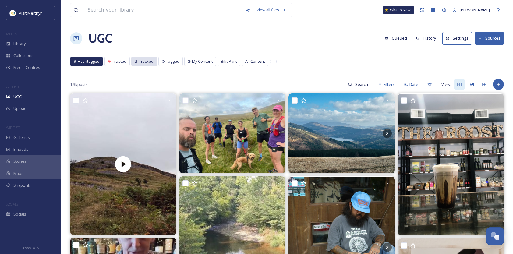
click at [146, 61] on span "Tracked" at bounding box center [146, 61] width 15 height 6
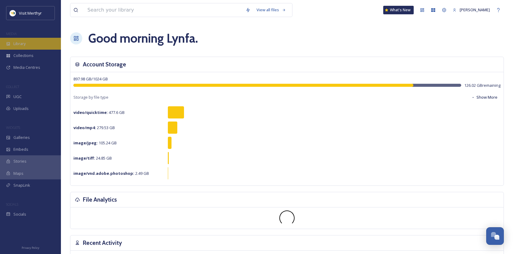
click at [16, 44] on span "Library" at bounding box center [19, 44] width 12 height 6
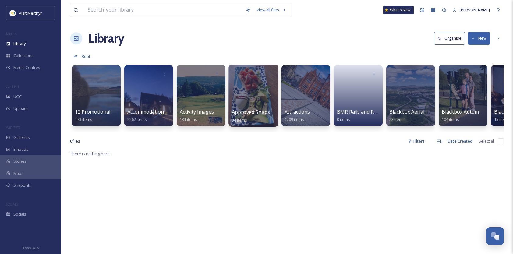
click at [266, 110] on span "Approved Snapsea Images" at bounding box center [263, 112] width 62 height 7
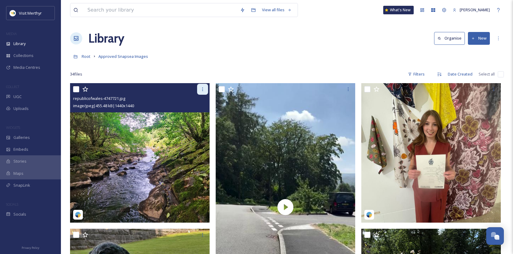
click at [201, 89] on icon at bounding box center [202, 89] width 5 height 5
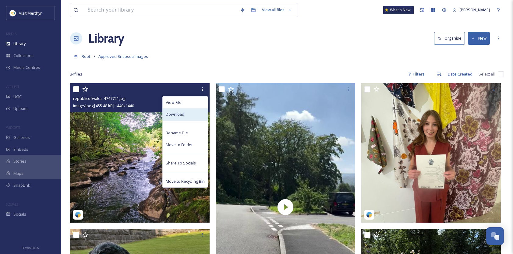
click at [177, 116] on span "Download" at bounding box center [175, 114] width 19 height 6
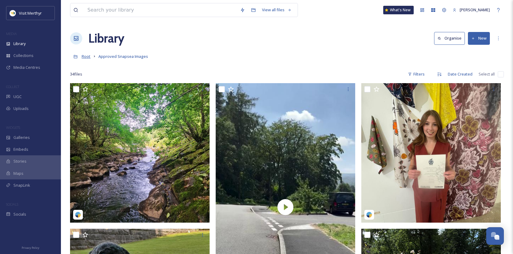
click at [85, 56] on span "Root" at bounding box center [86, 56] width 9 height 5
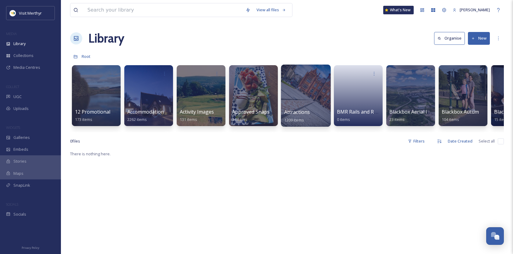
click at [300, 111] on span "Attractions" at bounding box center [297, 112] width 26 height 7
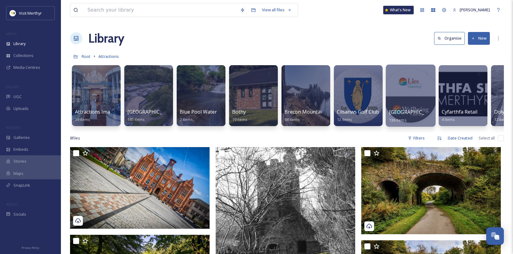
click at [406, 110] on span "[GEOGRAPHIC_DATA]" at bounding box center [414, 112] width 50 height 7
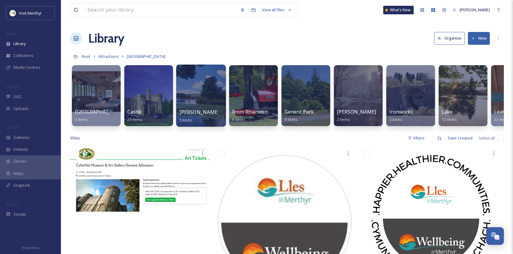
click at [195, 112] on span "Denise Picton images sent to TIC for free use" at bounding box center [236, 112] width 114 height 7
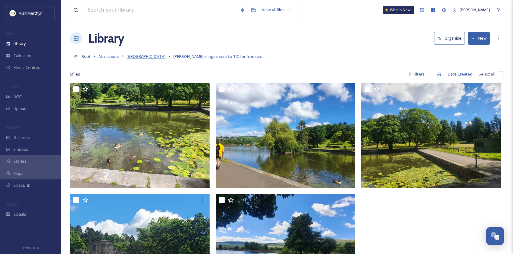
click at [161, 57] on span "[GEOGRAPHIC_DATA]" at bounding box center [146, 56] width 39 height 5
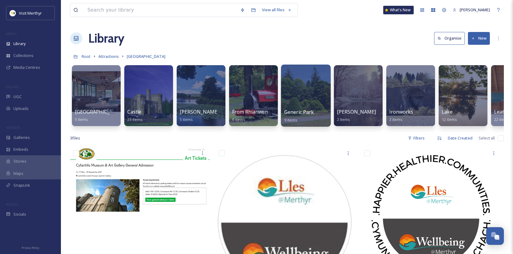
click at [309, 112] on span "Generic Park" at bounding box center [299, 112] width 30 height 7
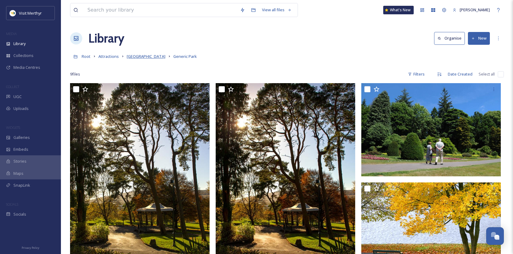
click at [144, 55] on span "[GEOGRAPHIC_DATA]" at bounding box center [146, 56] width 39 height 5
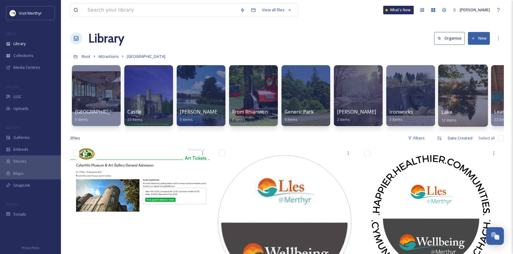
click at [451, 112] on span "Lake" at bounding box center [446, 112] width 11 height 7
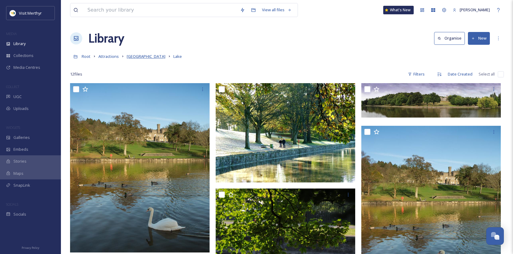
click at [142, 58] on span "[GEOGRAPHIC_DATA]" at bounding box center [146, 56] width 39 height 5
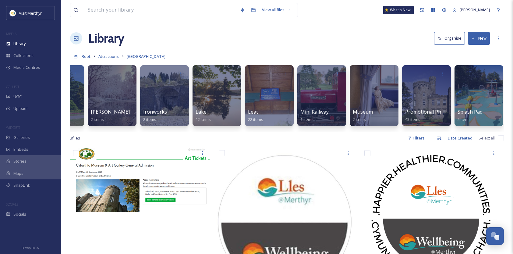
scroll to position [0, 247]
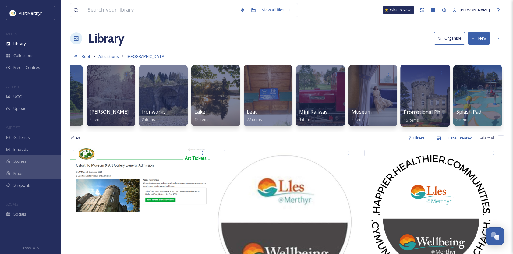
click at [423, 111] on span "Promotional Photos - Use any MLA with caution" at bounding box center [459, 112] width 112 height 7
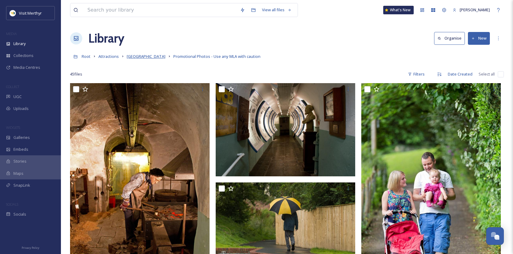
click at [158, 57] on span "[GEOGRAPHIC_DATA]" at bounding box center [146, 56] width 39 height 5
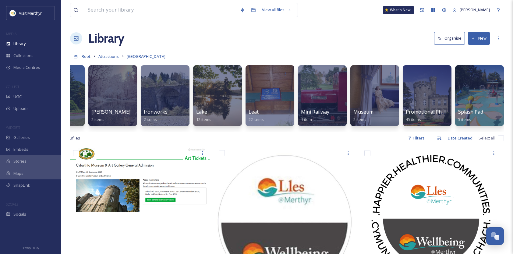
scroll to position [0, 247]
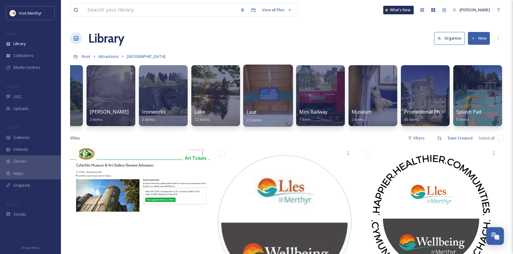
click at [263, 104] on div at bounding box center [268, 96] width 50 height 62
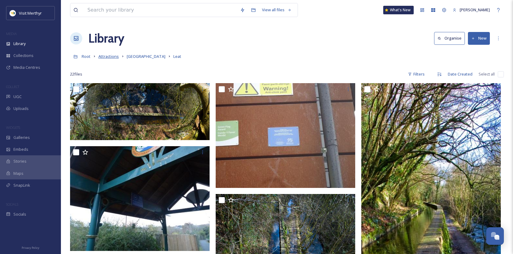
click at [111, 56] on span "Attractions" at bounding box center [108, 56] width 20 height 5
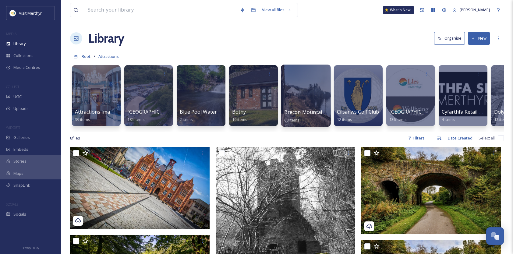
click at [311, 113] on span "Brecon Mountain Railway" at bounding box center [314, 112] width 60 height 7
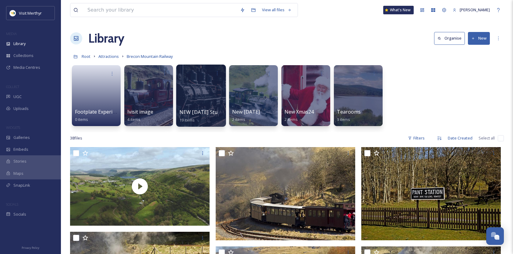
click at [198, 110] on span "NEW [DATE] Stuart Permission Granted" at bounding box center [225, 112] width 93 height 7
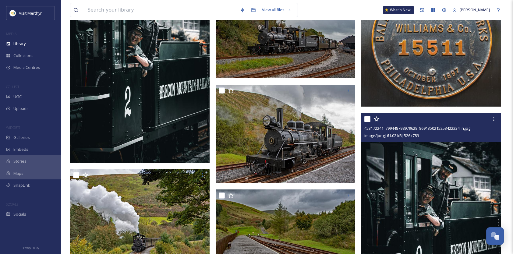
scroll to position [548, 0]
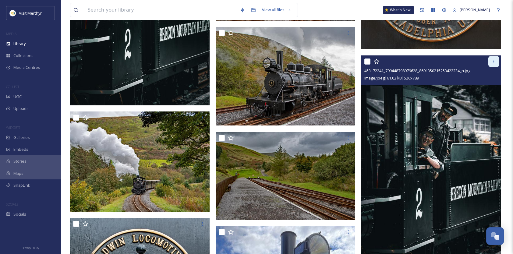
click at [496, 61] on div at bounding box center [493, 61] width 11 height 11
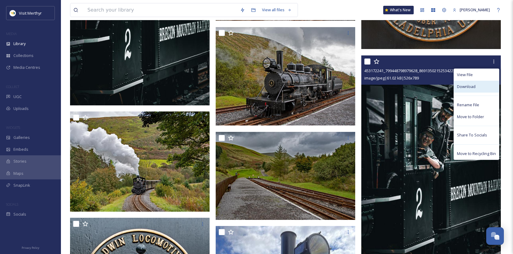
click at [471, 87] on span "Download" at bounding box center [466, 87] width 19 height 6
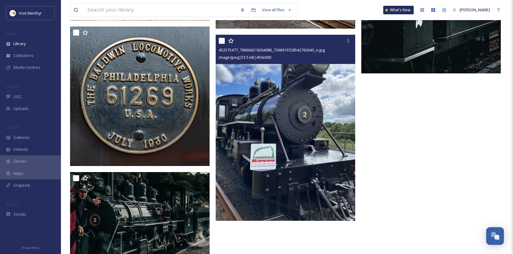
scroll to position [760, 0]
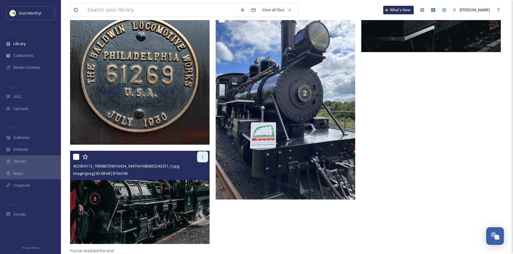
click at [202, 156] on icon at bounding box center [202, 156] width 5 height 5
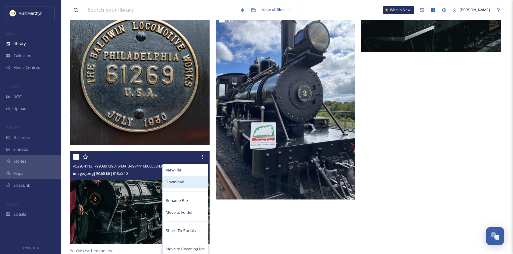
click at [181, 183] on span "Download" at bounding box center [175, 182] width 19 height 6
